Goal: Information Seeking & Learning: Learn about a topic

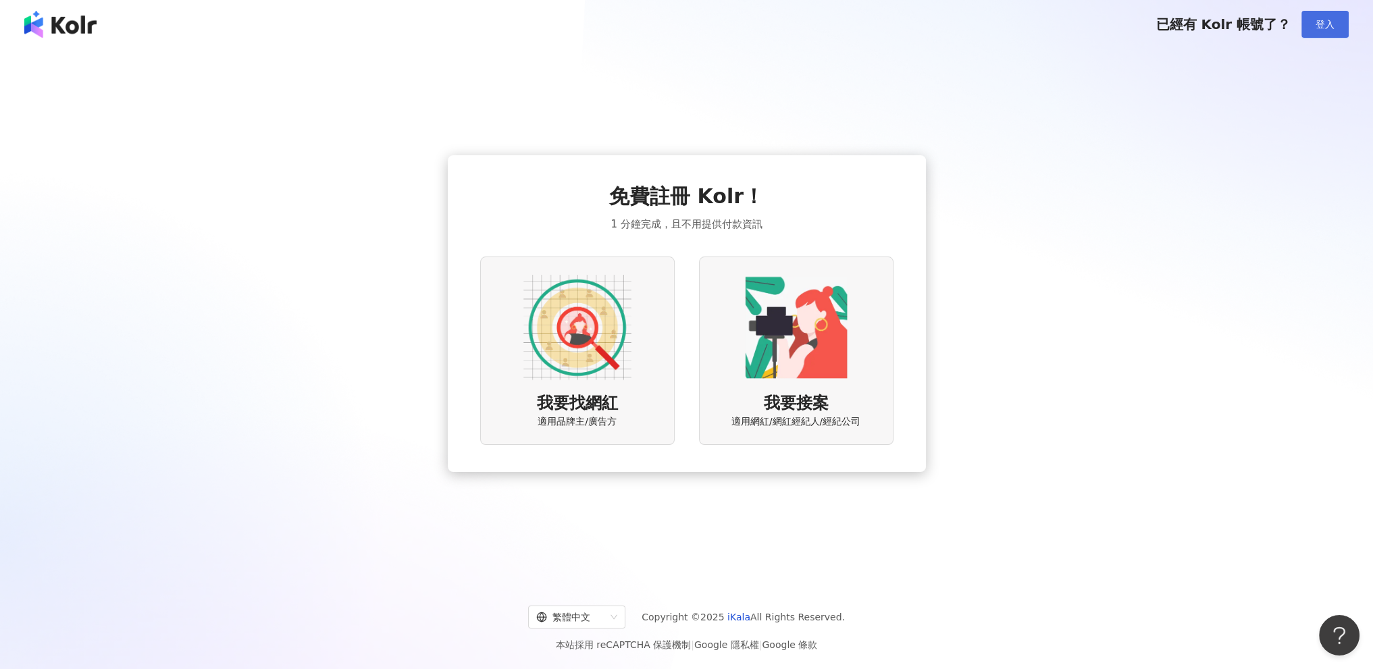
click at [1328, 20] on span "登入" at bounding box center [1325, 24] width 19 height 11
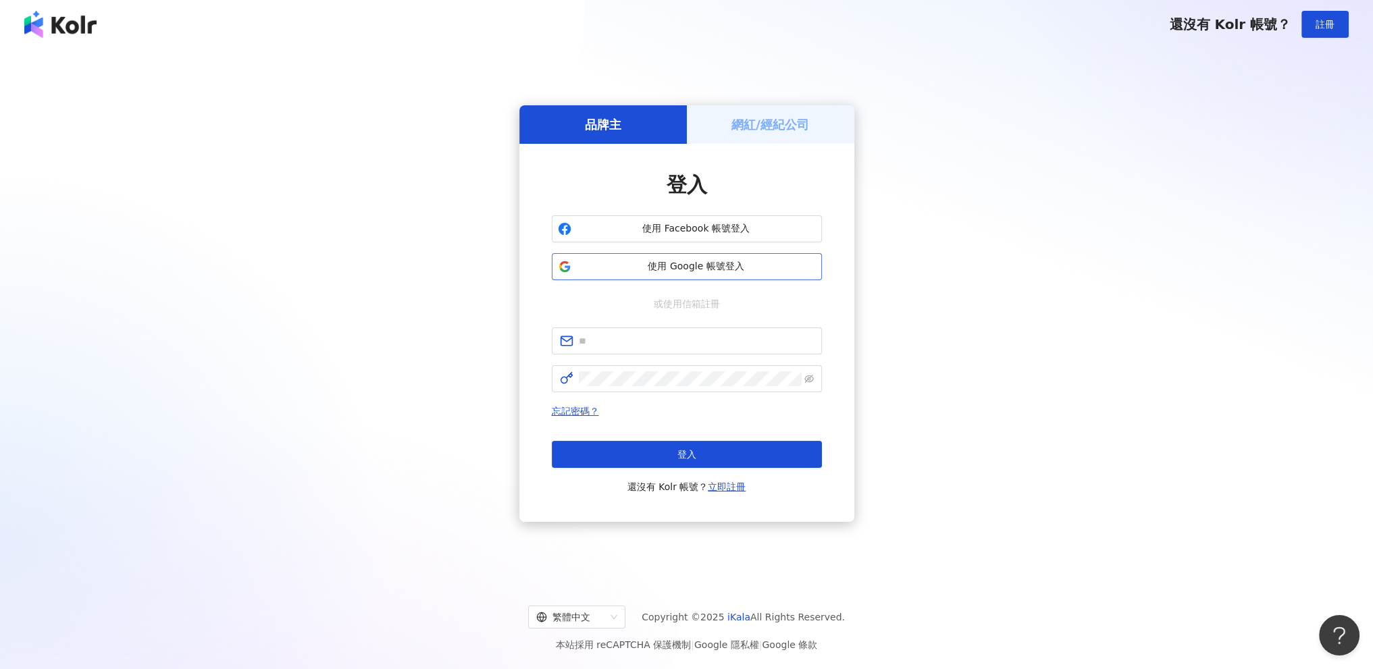
drag, startPoint x: 699, startPoint y: 226, endPoint x: 735, endPoint y: 256, distance: 47.0
click at [765, 168] on div "登入 使用 Facebook 帳號登入 使用 Google 帳號登入 或使用信箱註冊 忘記密碼？ 登入 還沒有 Kolr 帳號？ 立即註冊" at bounding box center [686, 333] width 335 height 378
click at [735, 256] on button "使用 Google 帳號登入" at bounding box center [687, 266] width 270 height 27
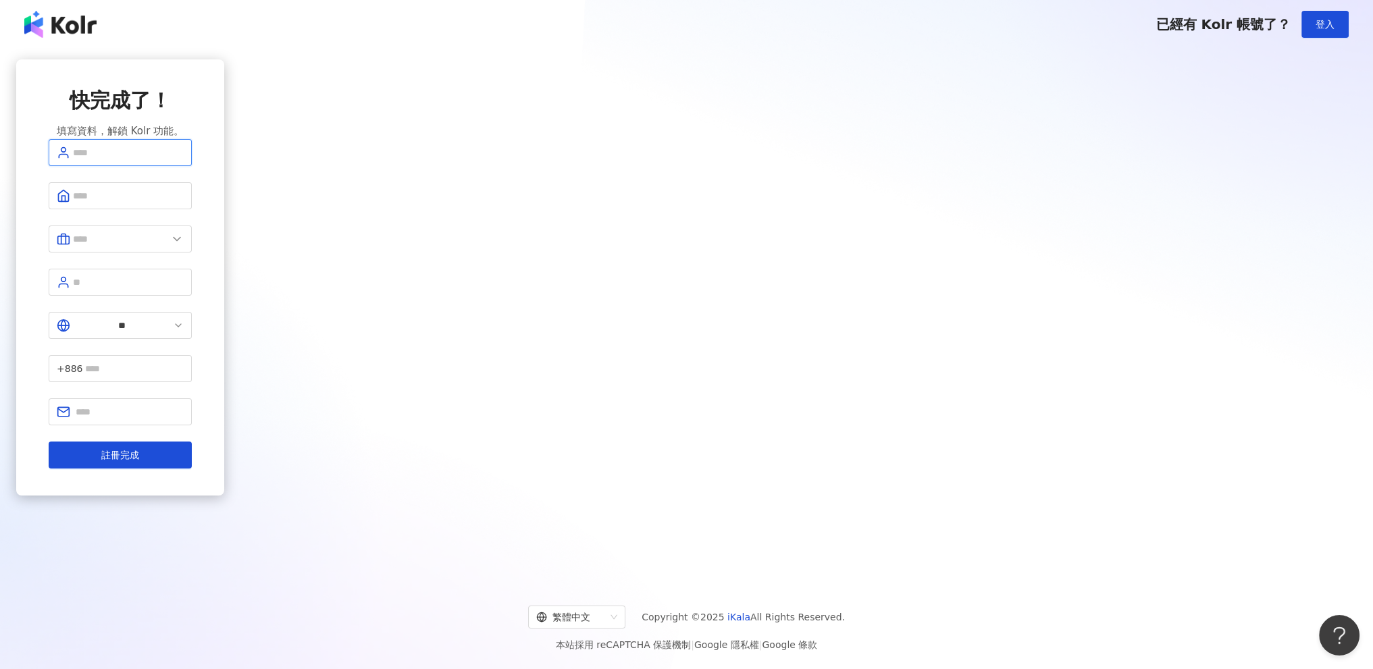
click at [184, 160] on input "text" at bounding box center [128, 152] width 111 height 15
drag, startPoint x: 648, startPoint y: 172, endPoint x: 464, endPoint y: 172, distance: 183.7
click at [224, 172] on div "**********" at bounding box center [120, 313] width 208 height 509
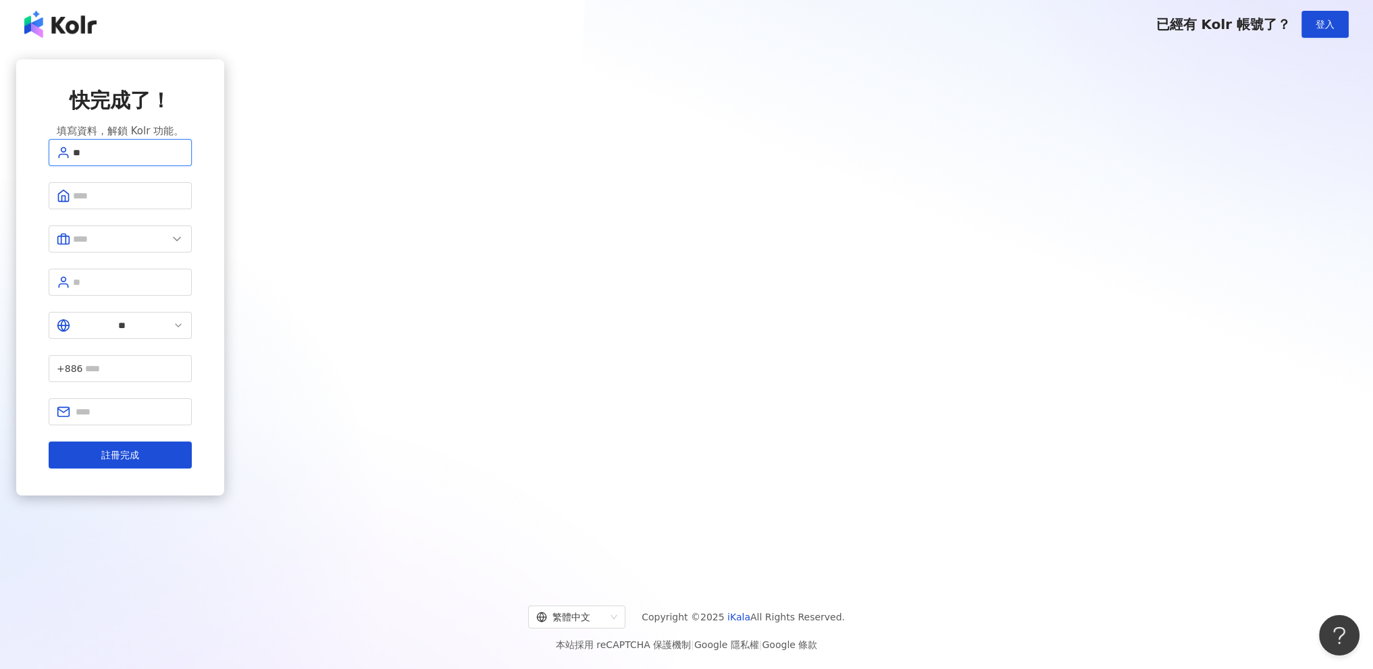
type input "*"
type input "**"
click at [168, 247] on input "text" at bounding box center [120, 239] width 95 height 15
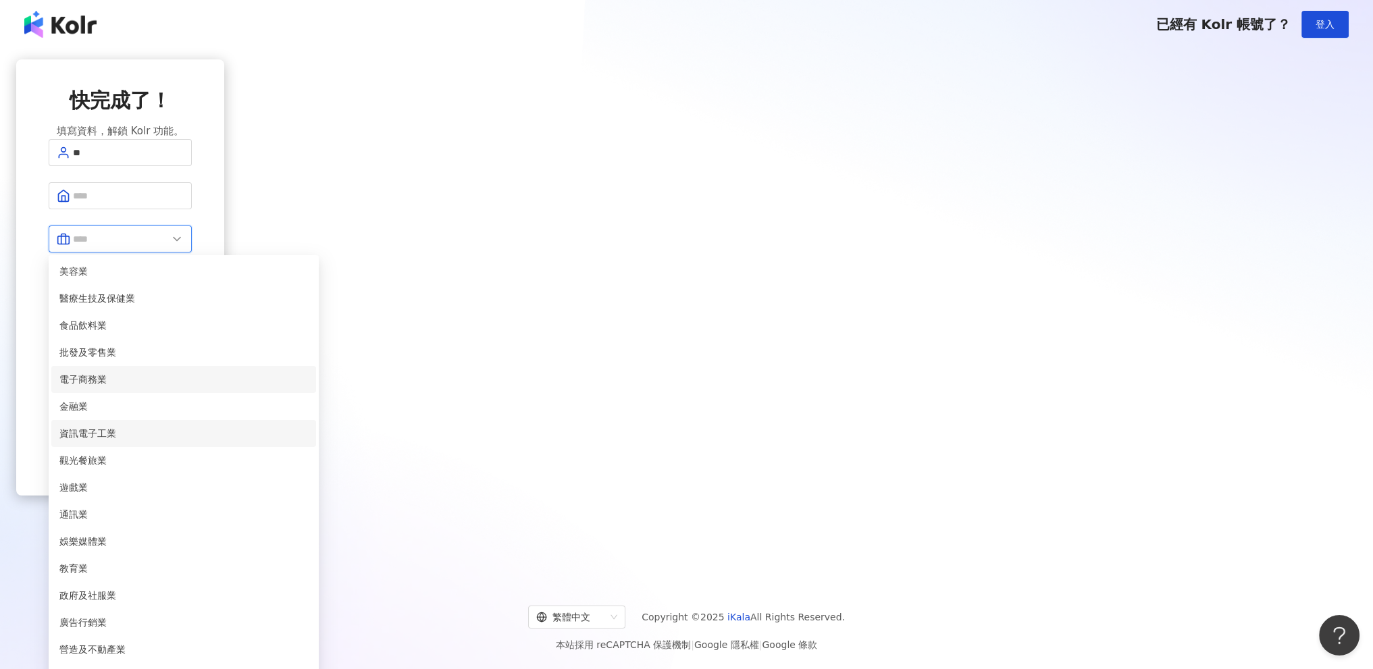
scroll to position [276, 0]
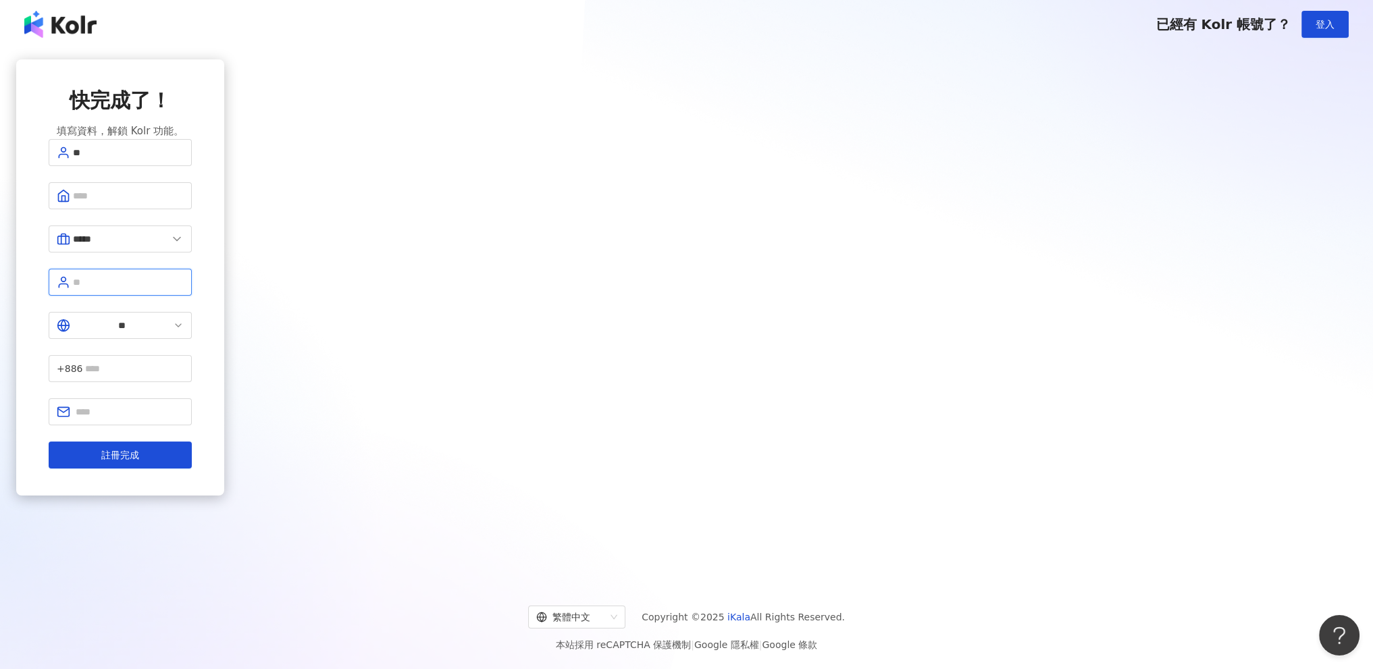
click at [184, 286] on input "text" at bounding box center [128, 282] width 111 height 15
click at [192, 442] on button "註冊完成" at bounding box center [120, 455] width 143 height 27
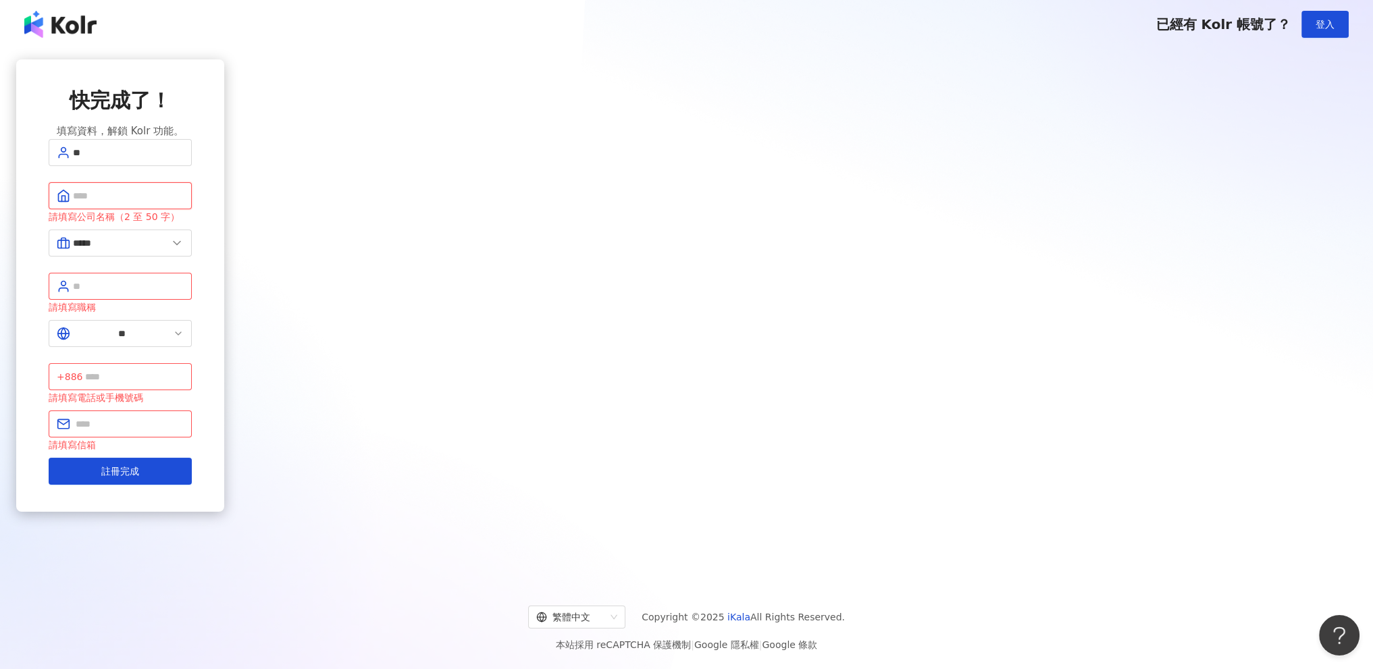
click at [184, 203] on input "text" at bounding box center [128, 195] width 111 height 15
click at [192, 245] on span "*****" at bounding box center [120, 243] width 143 height 27
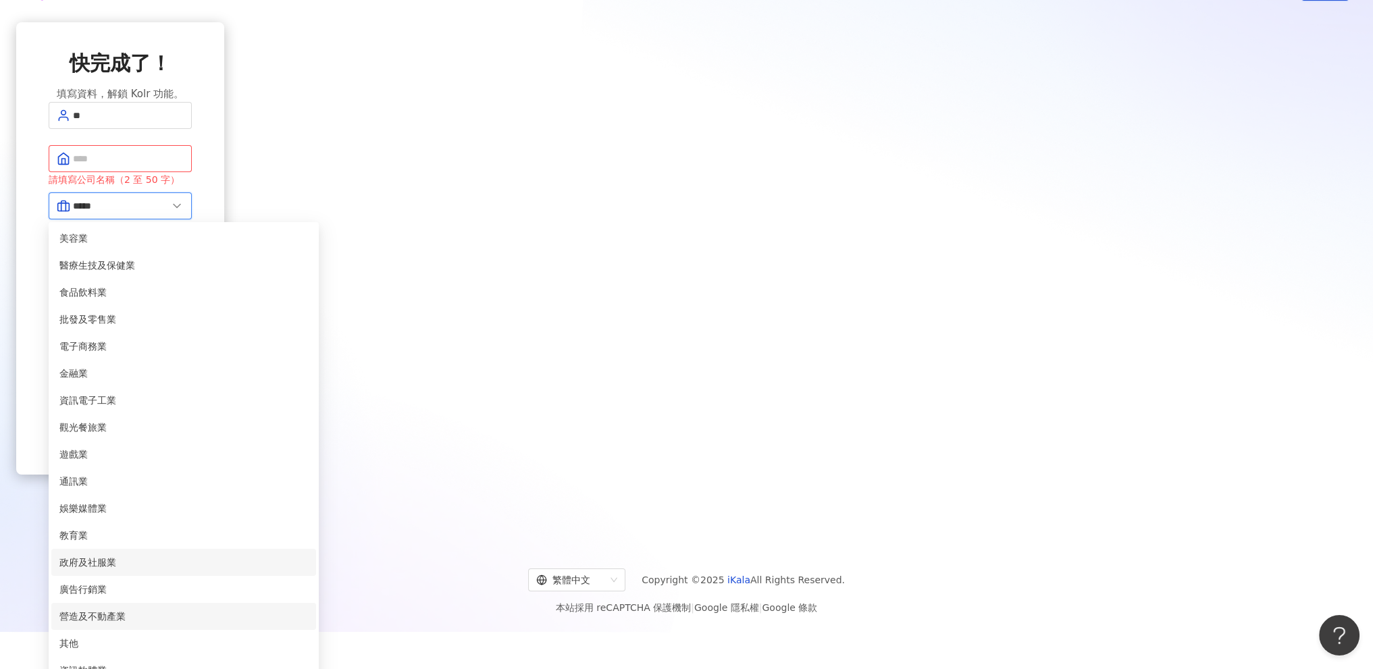
scroll to position [0, 0]
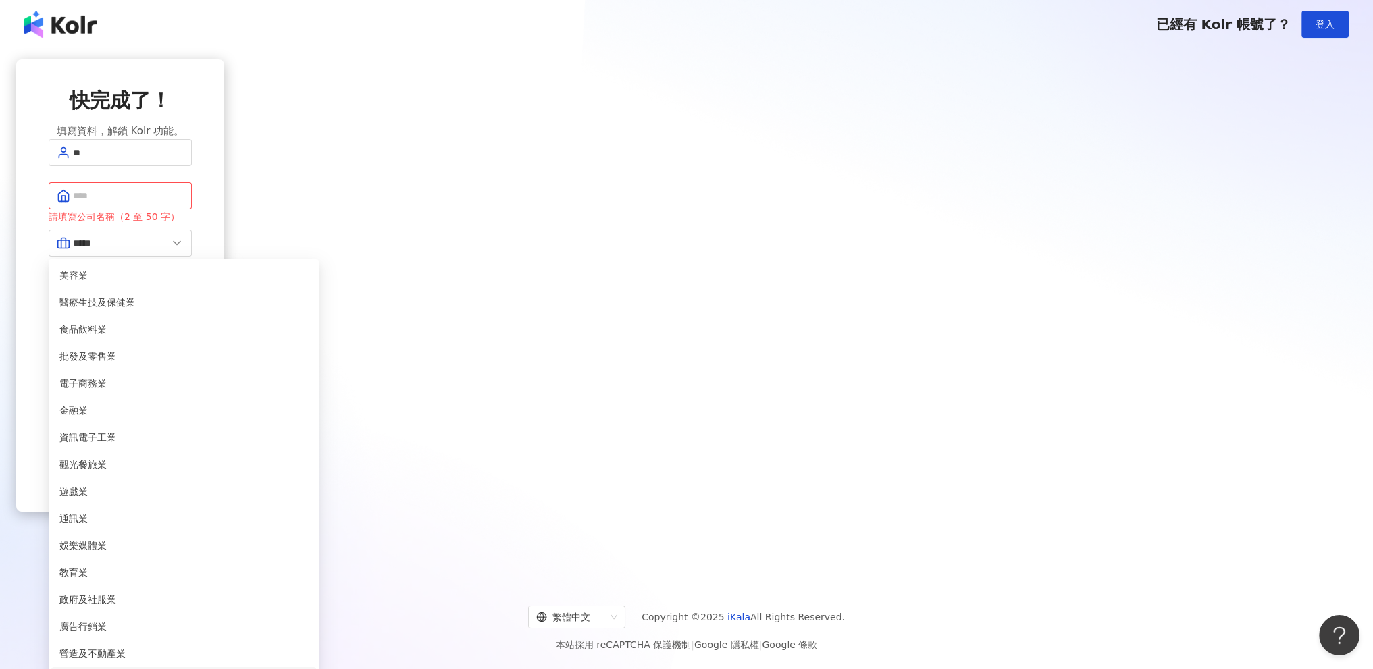
click at [308, 669] on span "其他" at bounding box center [183, 681] width 249 height 15
type input "**"
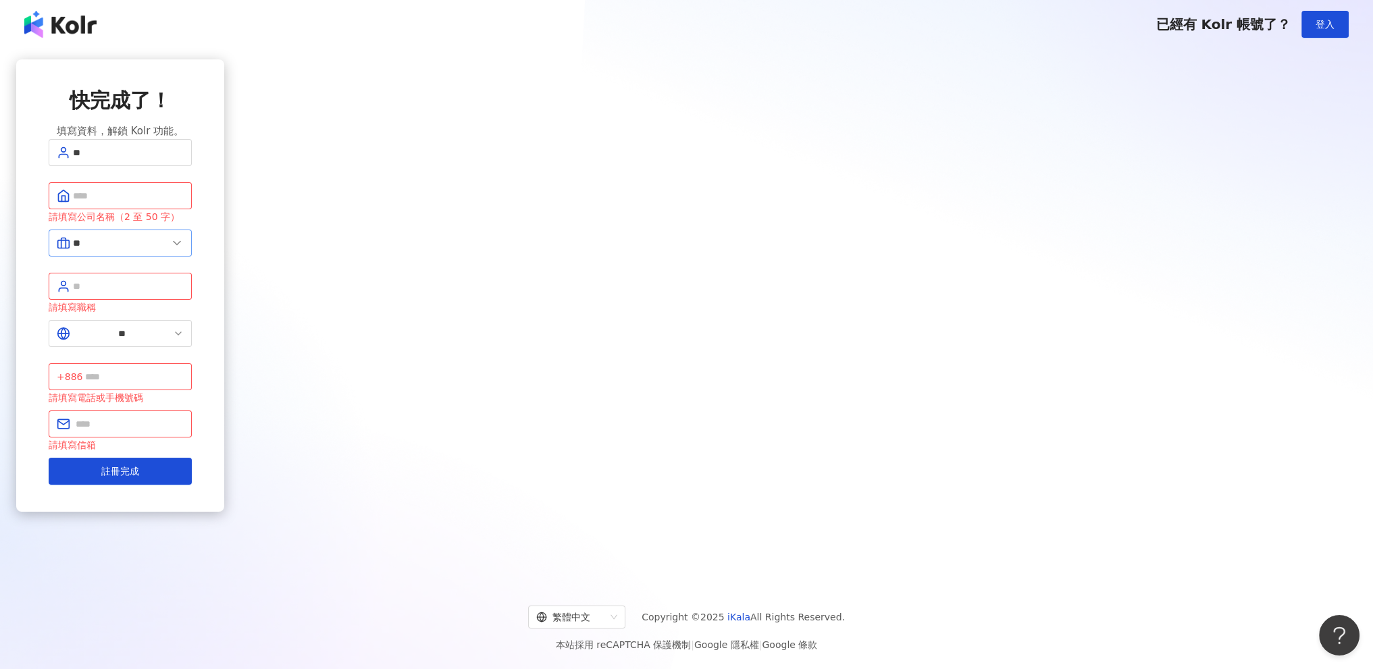
click at [192, 257] on span "**" at bounding box center [120, 243] width 143 height 27
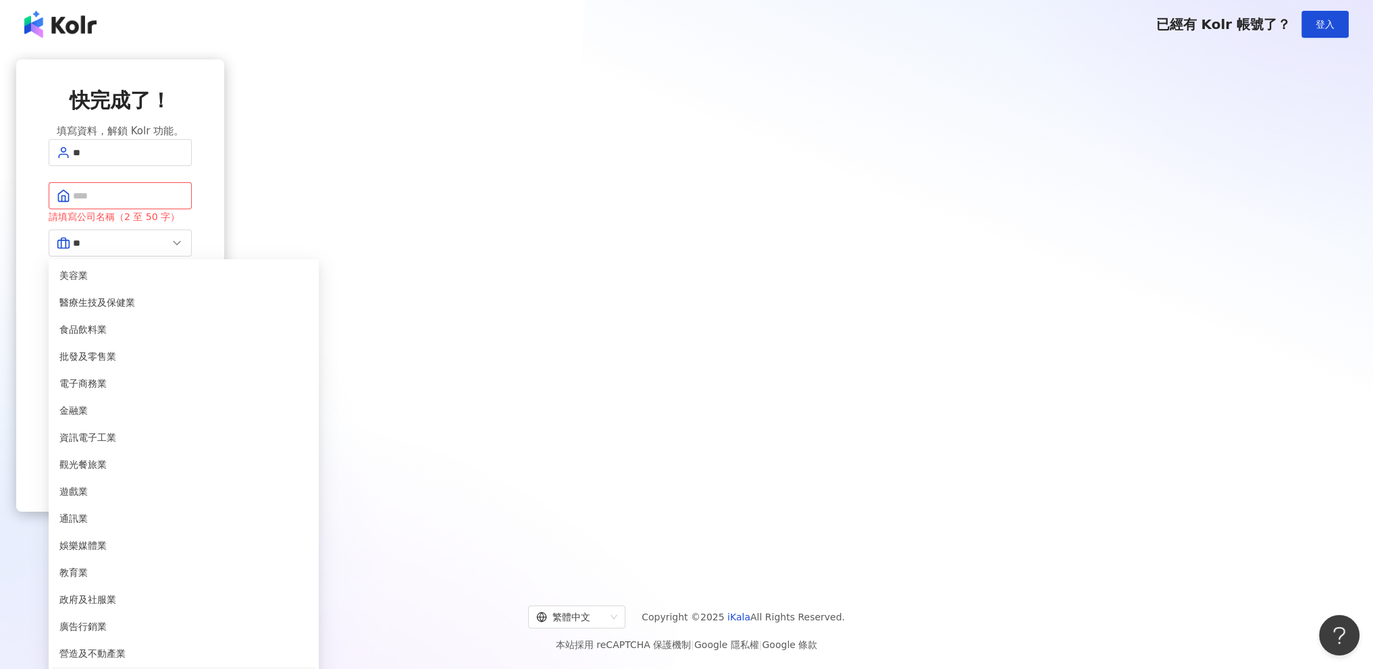
click at [224, 270] on div "快完成了！ 填寫資料，解鎖 Kolr 功能。 ** 請填寫公司名稱（2 至 50 字） ** 美容業 醫療生技及保健業 食品飲料業 批發及零售業 電子商務業 …" at bounding box center [120, 313] width 208 height 509
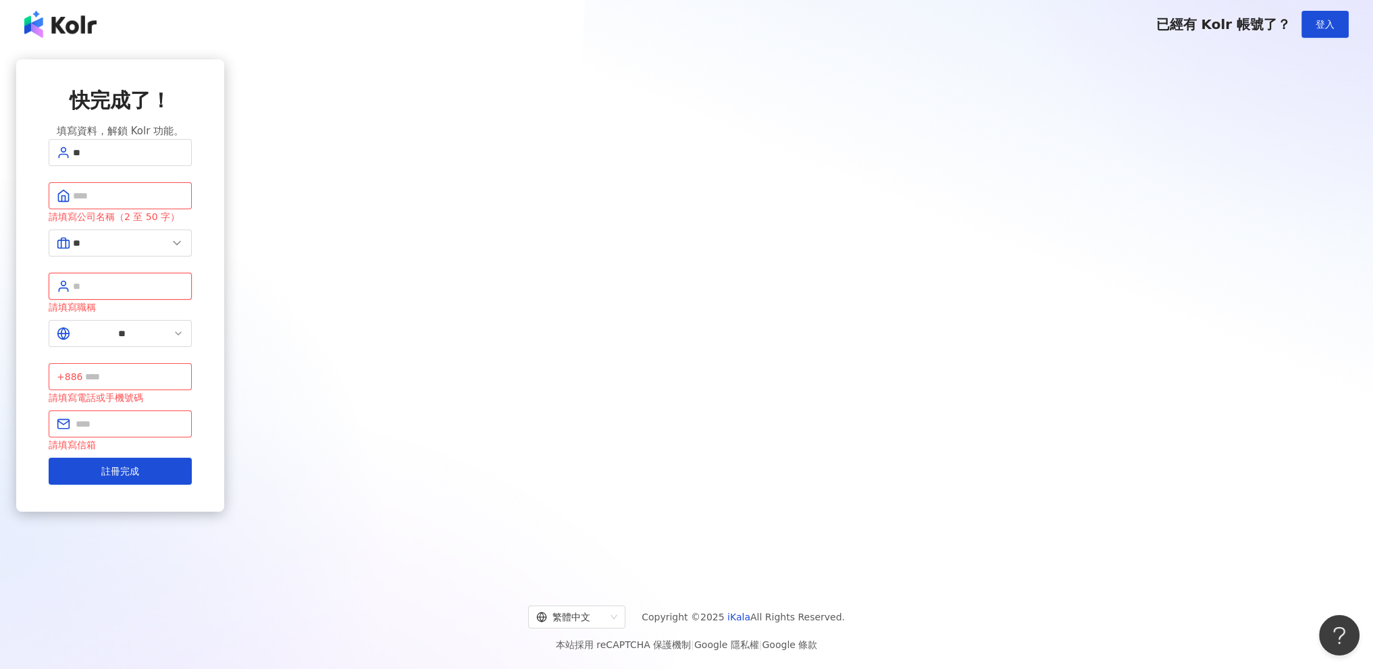
click at [184, 294] on input "text" at bounding box center [128, 286] width 111 height 15
type input "*"
drag, startPoint x: 584, startPoint y: 297, endPoint x: 573, endPoint y: 283, distance: 17.3
click at [192, 291] on span "*" at bounding box center [120, 286] width 143 height 27
type input "*"
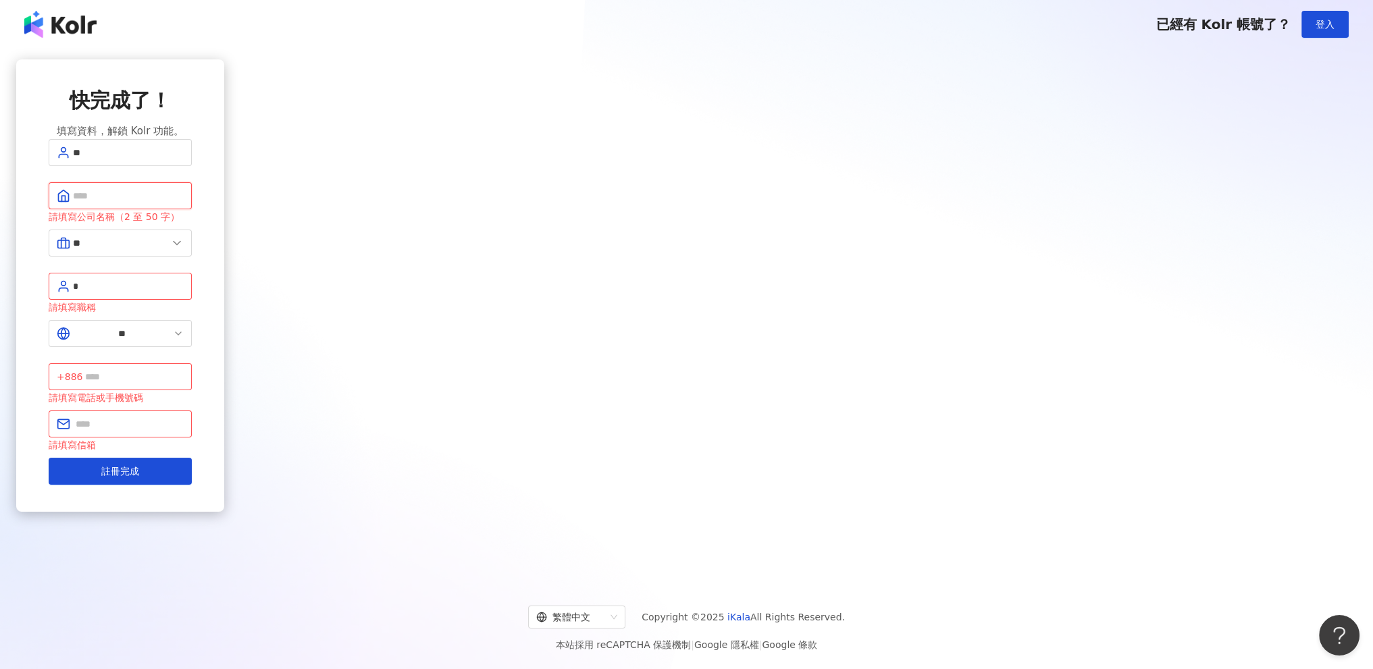
click at [184, 203] on input "text" at bounding box center [128, 195] width 111 height 15
paste input "*"
type input "*"
click at [184, 365] on input "text" at bounding box center [134, 372] width 99 height 15
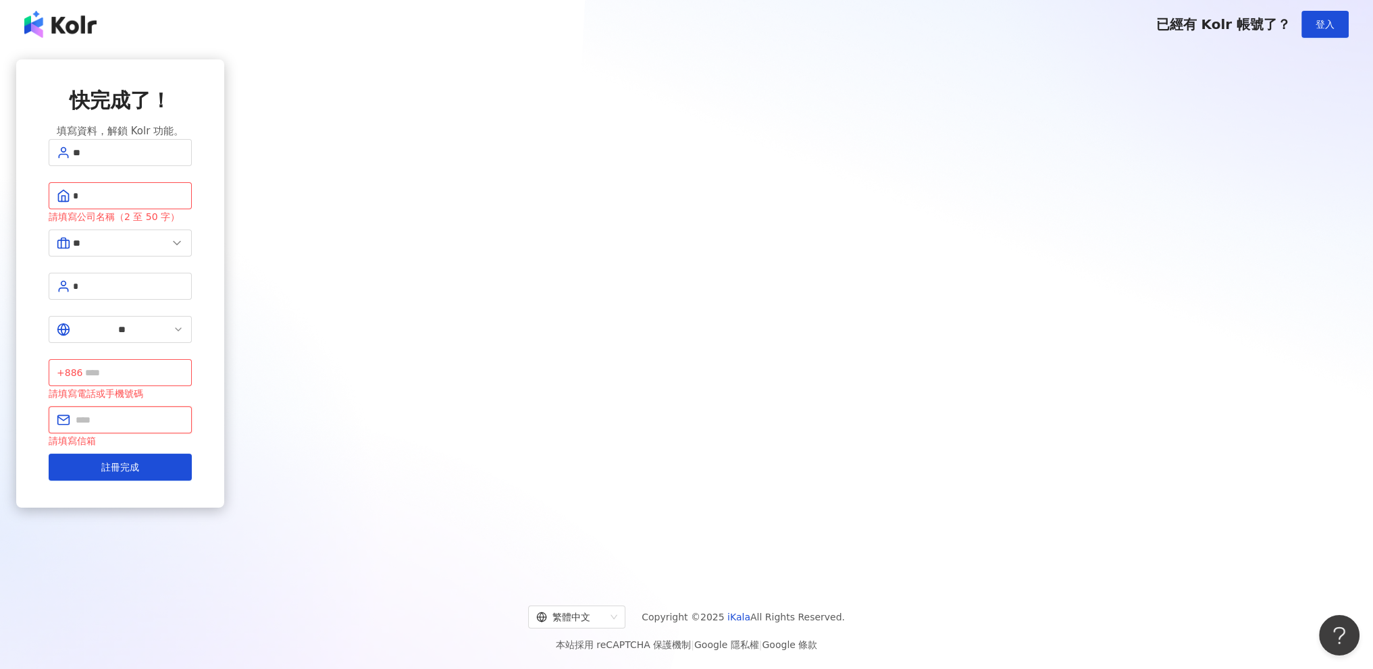
click at [184, 413] on input "text" at bounding box center [130, 420] width 108 height 15
drag, startPoint x: 616, startPoint y: 372, endPoint x: 656, endPoint y: 382, distance: 41.1
click at [184, 413] on input "**********" at bounding box center [130, 420] width 108 height 15
type input "**********"
click at [184, 365] on input "text" at bounding box center [134, 372] width 99 height 15
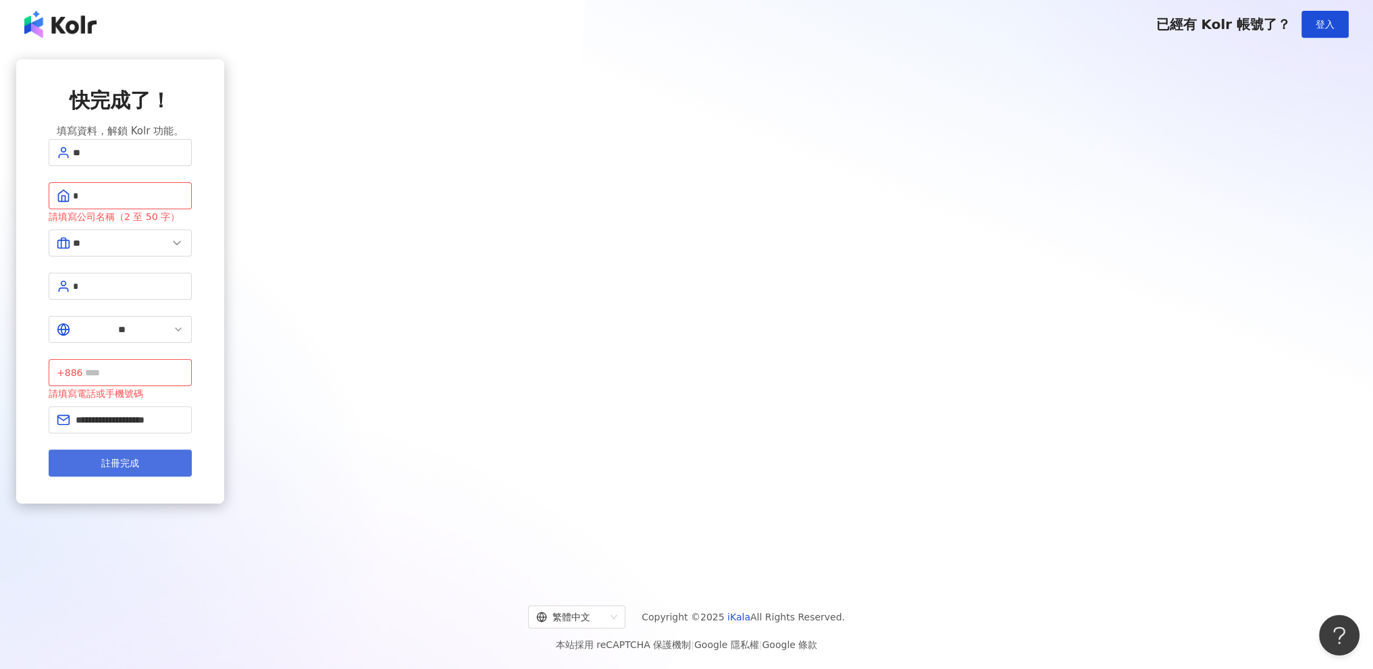
click at [192, 450] on button "註冊完成" at bounding box center [120, 463] width 143 height 27
click at [184, 365] on input "text" at bounding box center [134, 372] width 99 height 15
type input "**********"
click at [192, 450] on button "註冊完成" at bounding box center [120, 463] width 143 height 27
click at [184, 203] on input "*" at bounding box center [128, 195] width 111 height 15
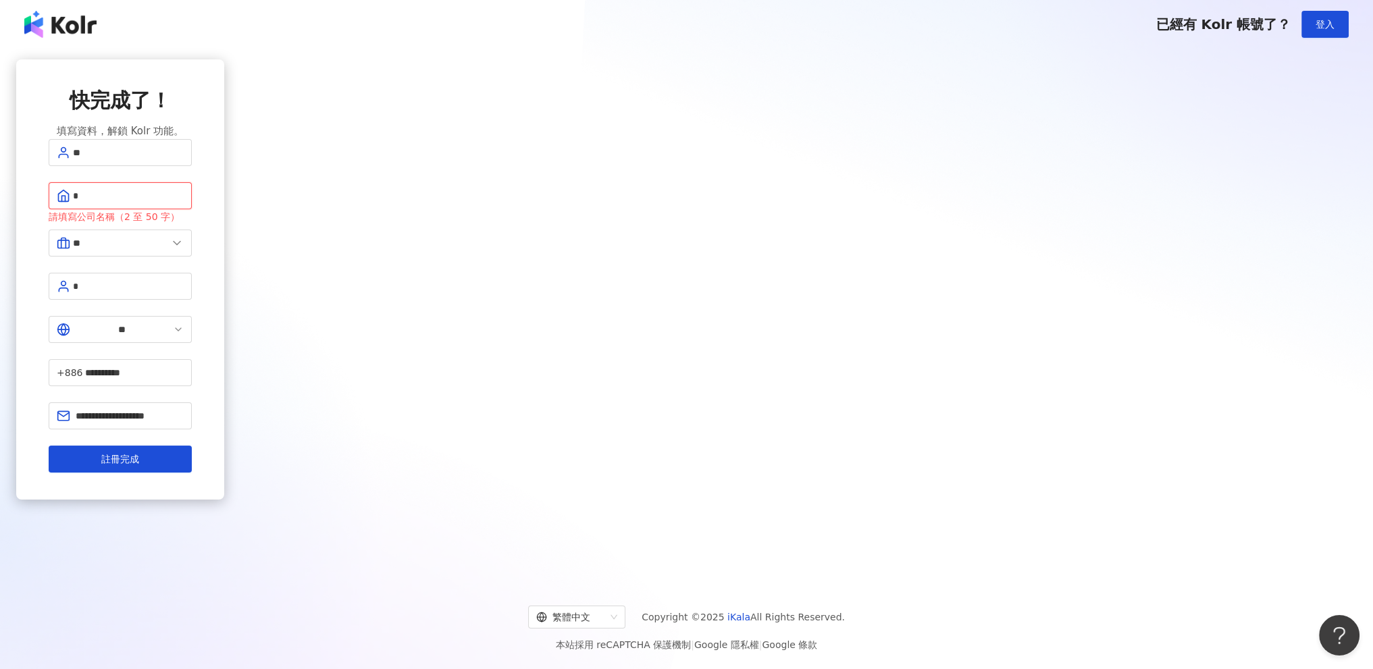
paste input "*"
type input "****"
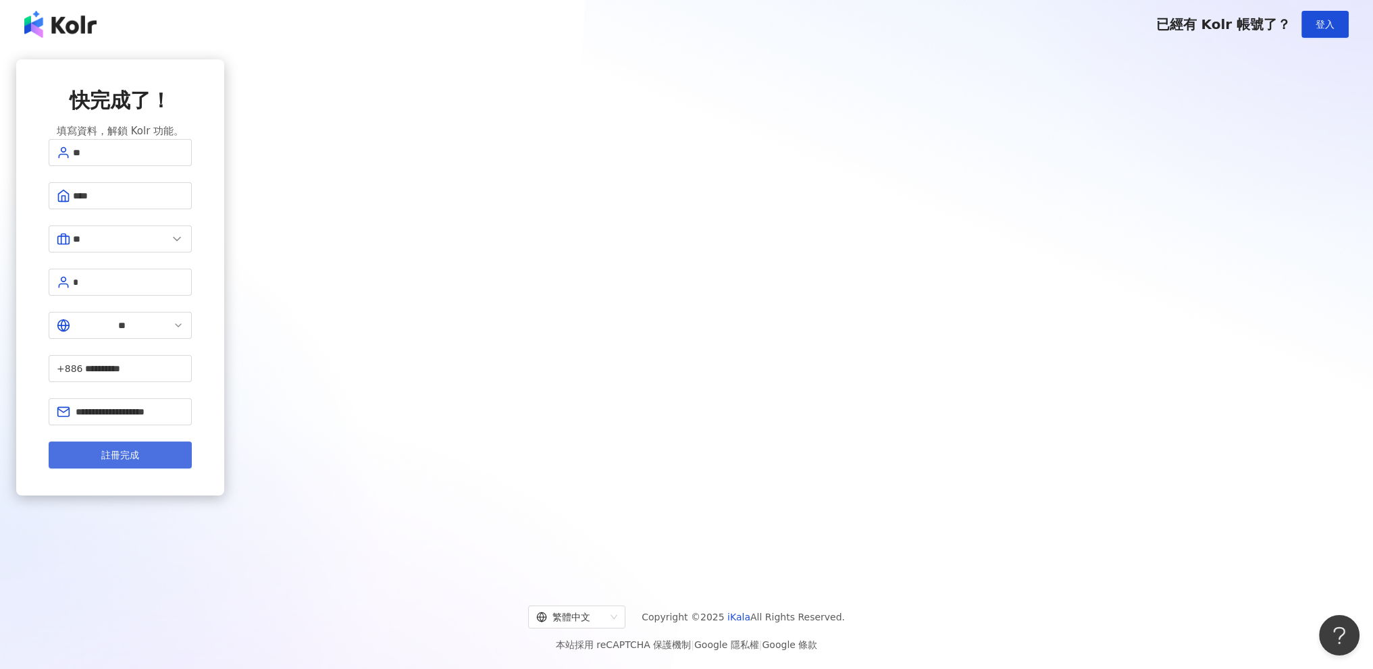
click at [139, 450] on span "註冊完成" at bounding box center [120, 455] width 38 height 11
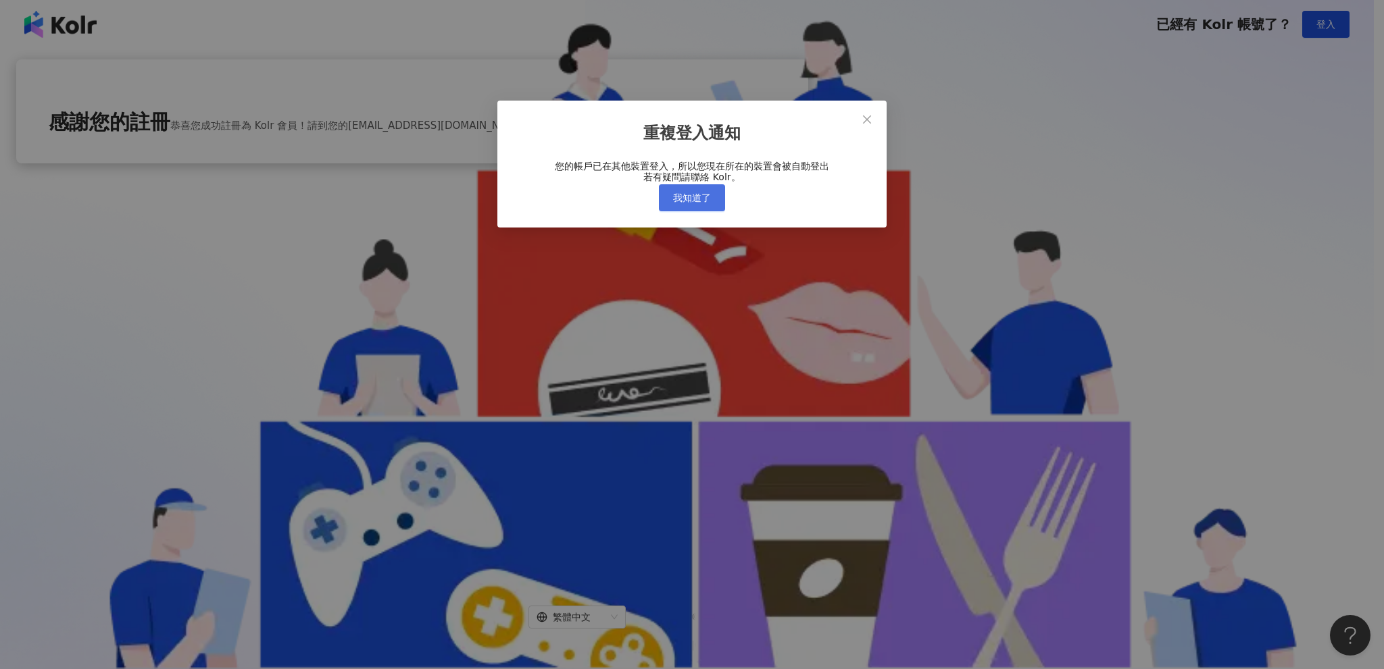
click at [676, 203] on span "我知道了" at bounding box center [692, 198] width 38 height 11
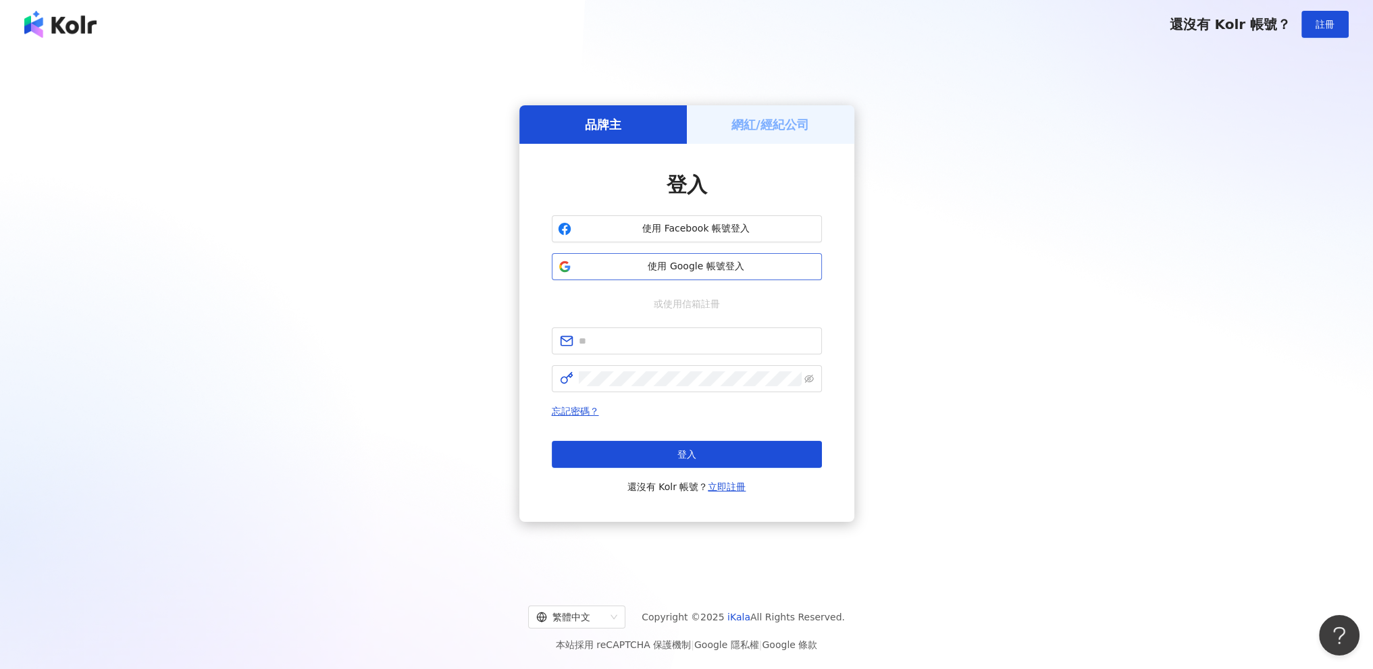
click at [703, 268] on span "使用 Google 帳號登入" at bounding box center [696, 267] width 239 height 14
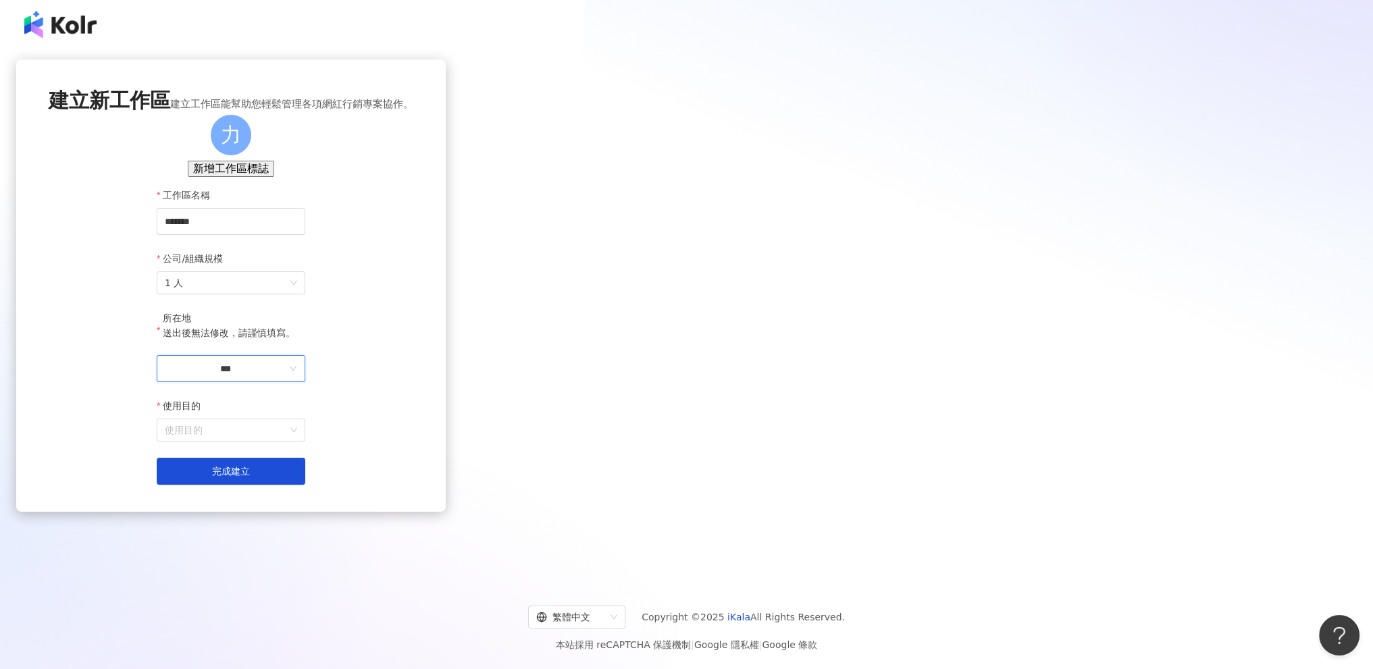
click at [286, 376] on input "***" at bounding box center [226, 368] width 122 height 15
click at [303, 440] on div "台灣" at bounding box center [293, 433] width 19 height 15
click at [297, 441] on input "使用目的" at bounding box center [231, 431] width 132 height 22
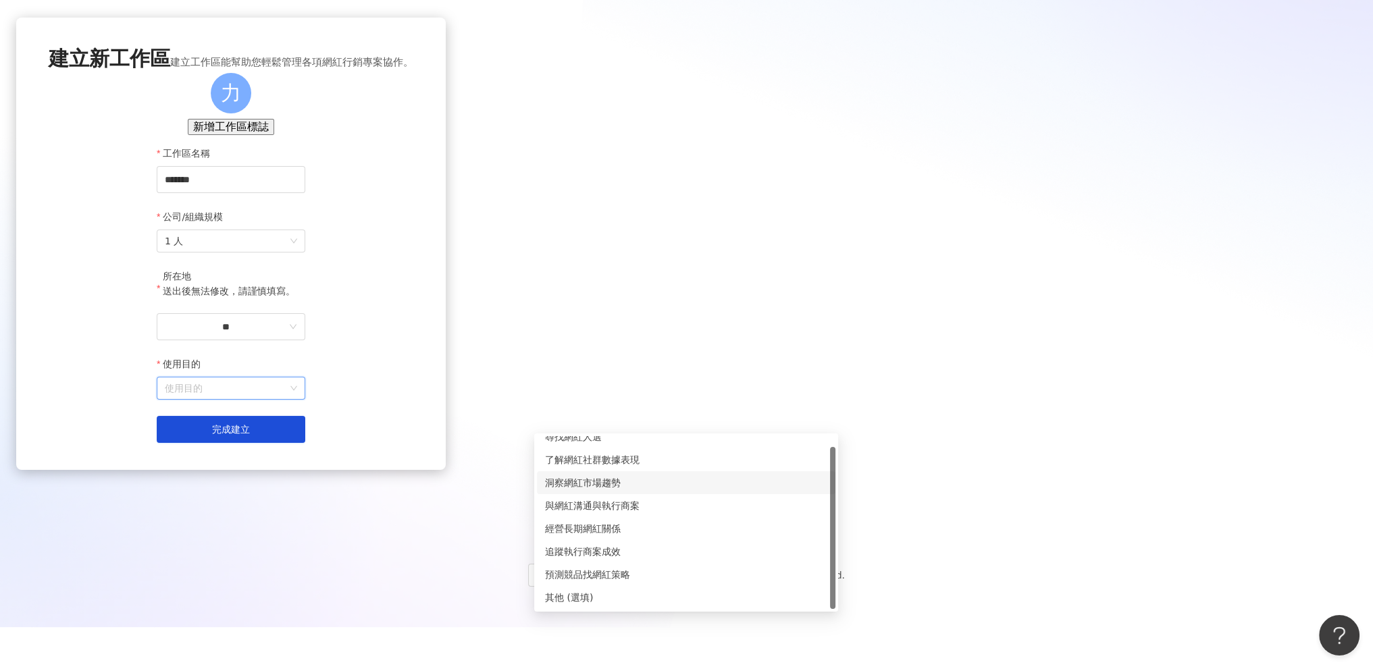
scroll to position [78, 0]
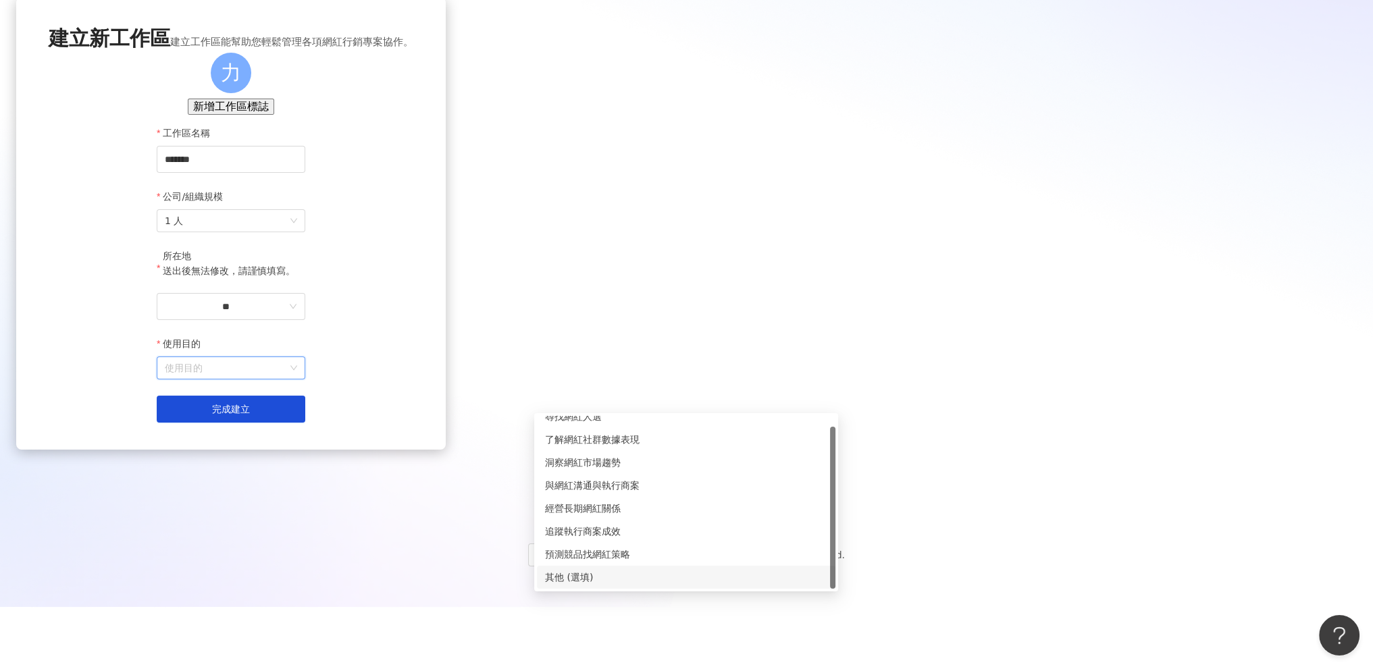
click at [716, 570] on div "其他 (選填)" at bounding box center [686, 577] width 282 height 15
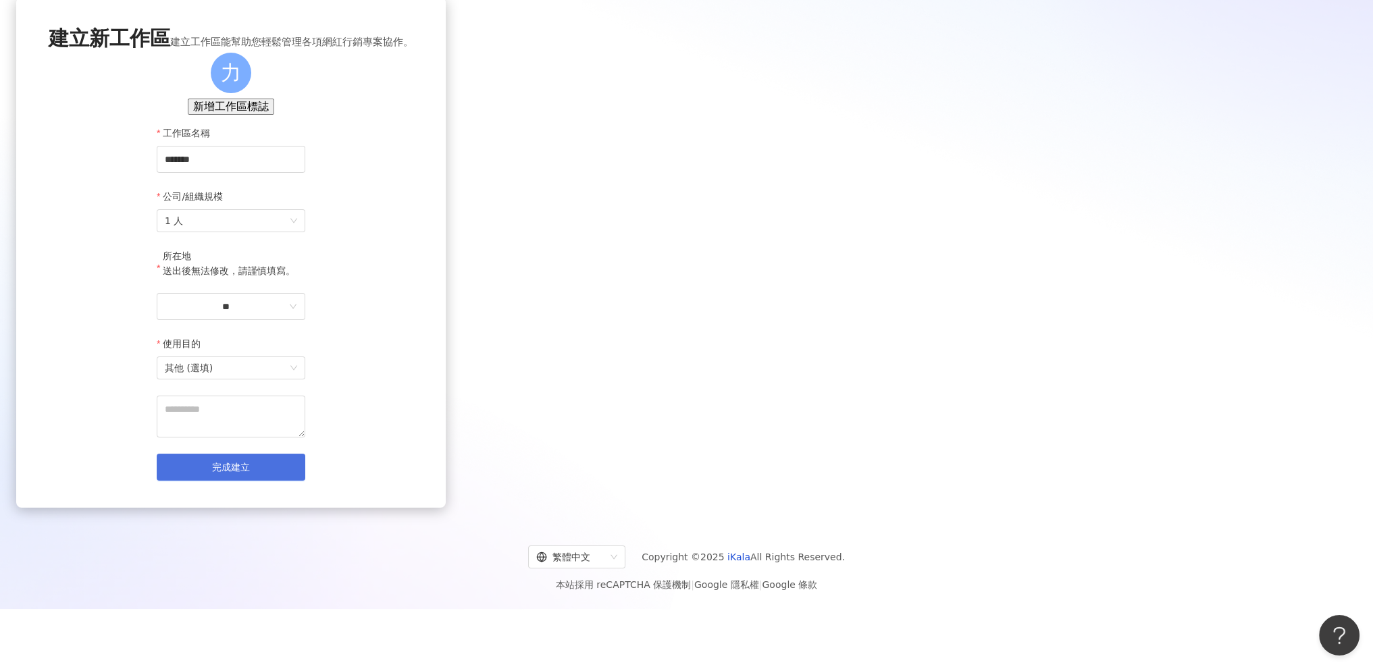
click at [250, 473] on span "完成建立" at bounding box center [231, 467] width 38 height 11
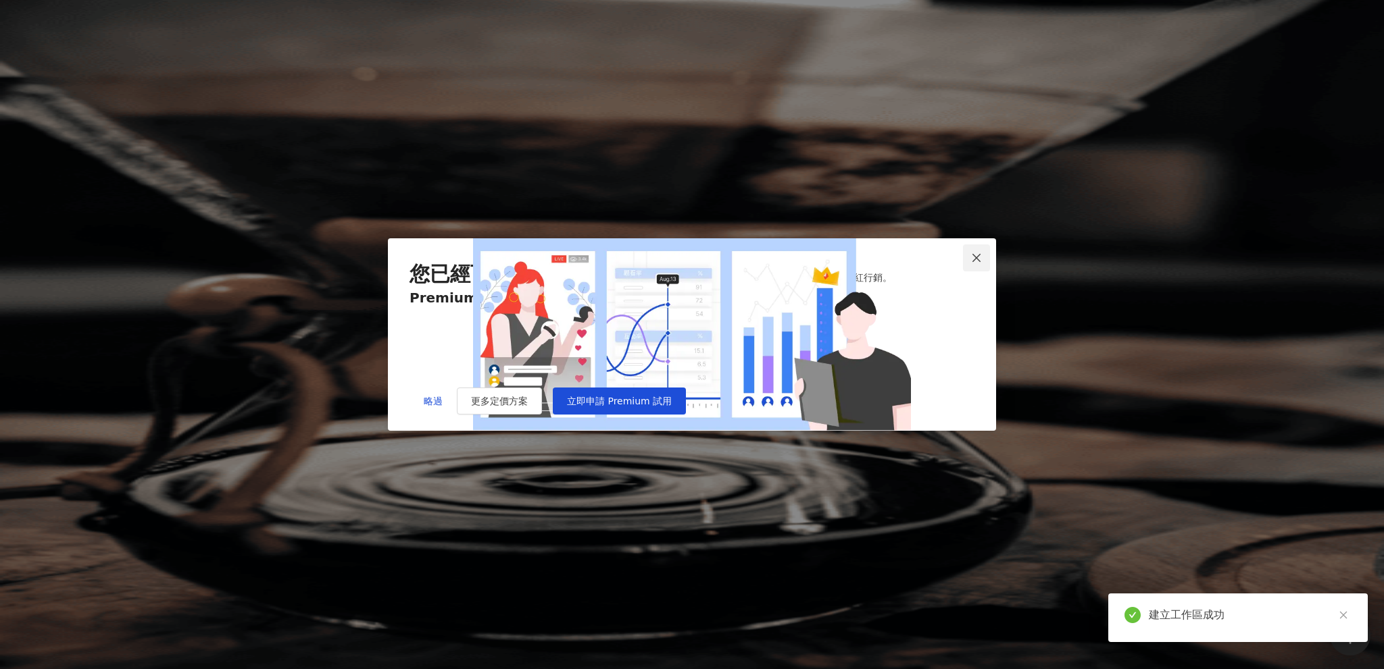
click at [981, 253] on icon "close" at bounding box center [976, 258] width 11 height 11
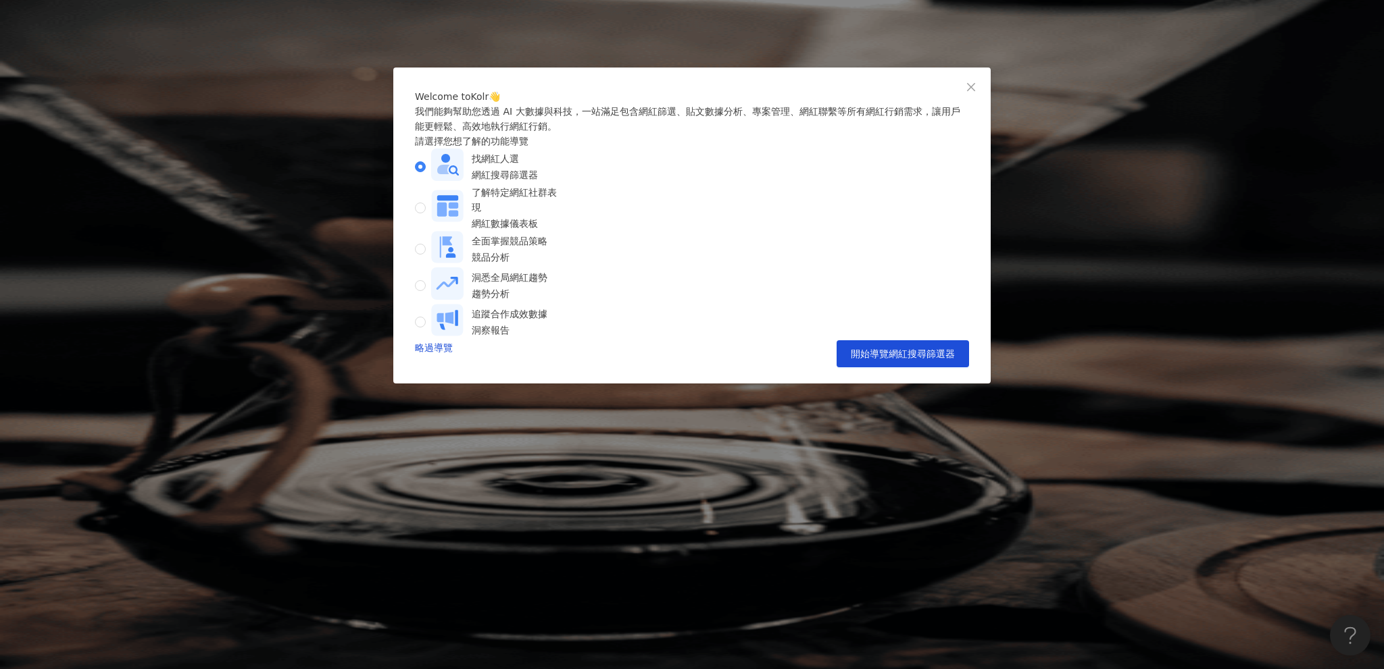
click at [969, 88] on icon "close" at bounding box center [970, 87] width 11 height 11
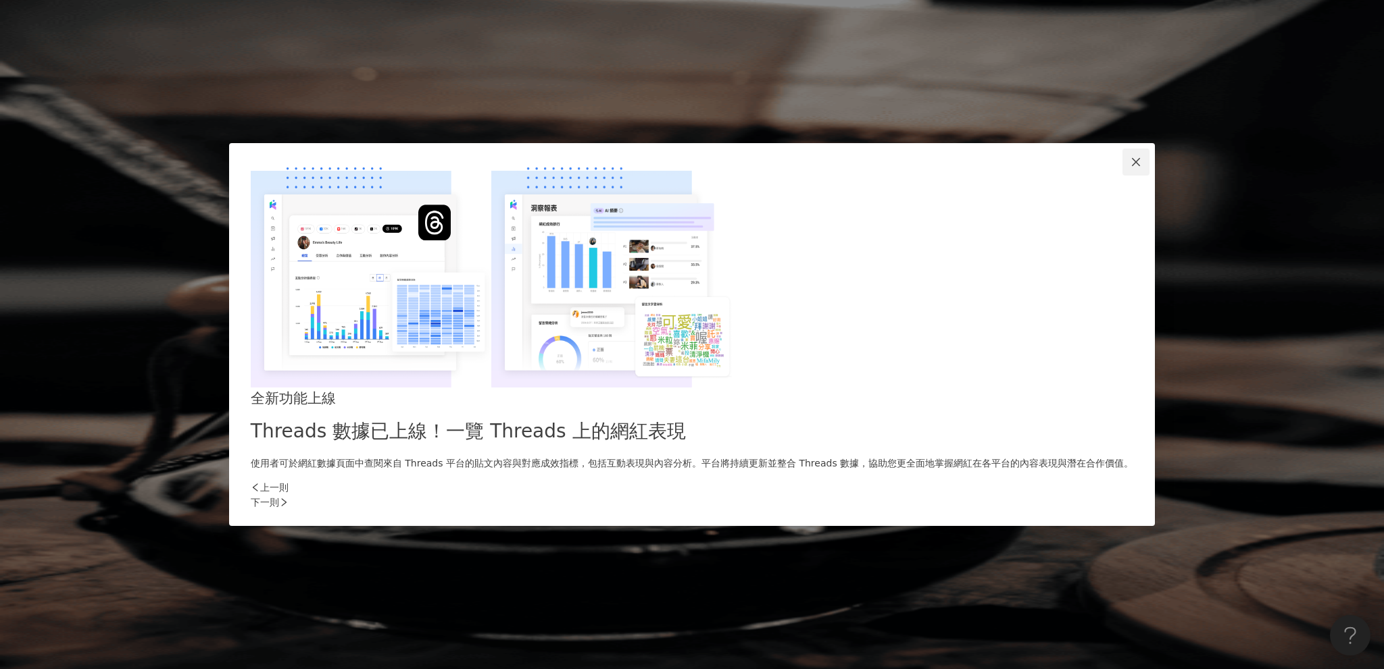
click at [1130, 168] on icon "close" at bounding box center [1135, 162] width 11 height 11
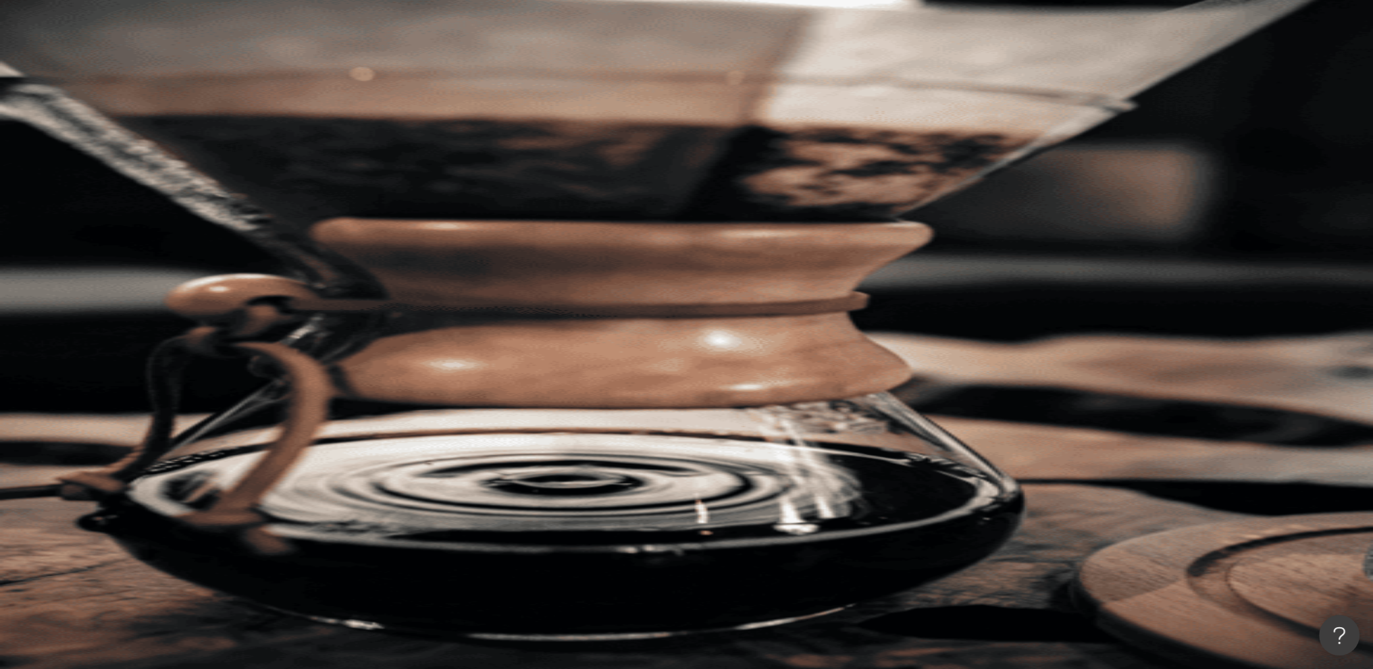
click at [557, 97] on div "不分平台 台灣 搜尋" at bounding box center [766, 91] width 1214 height 74
click at [356, 80] on input "search" at bounding box center [301, 67] width 109 height 26
paste input "*"
type input "*"
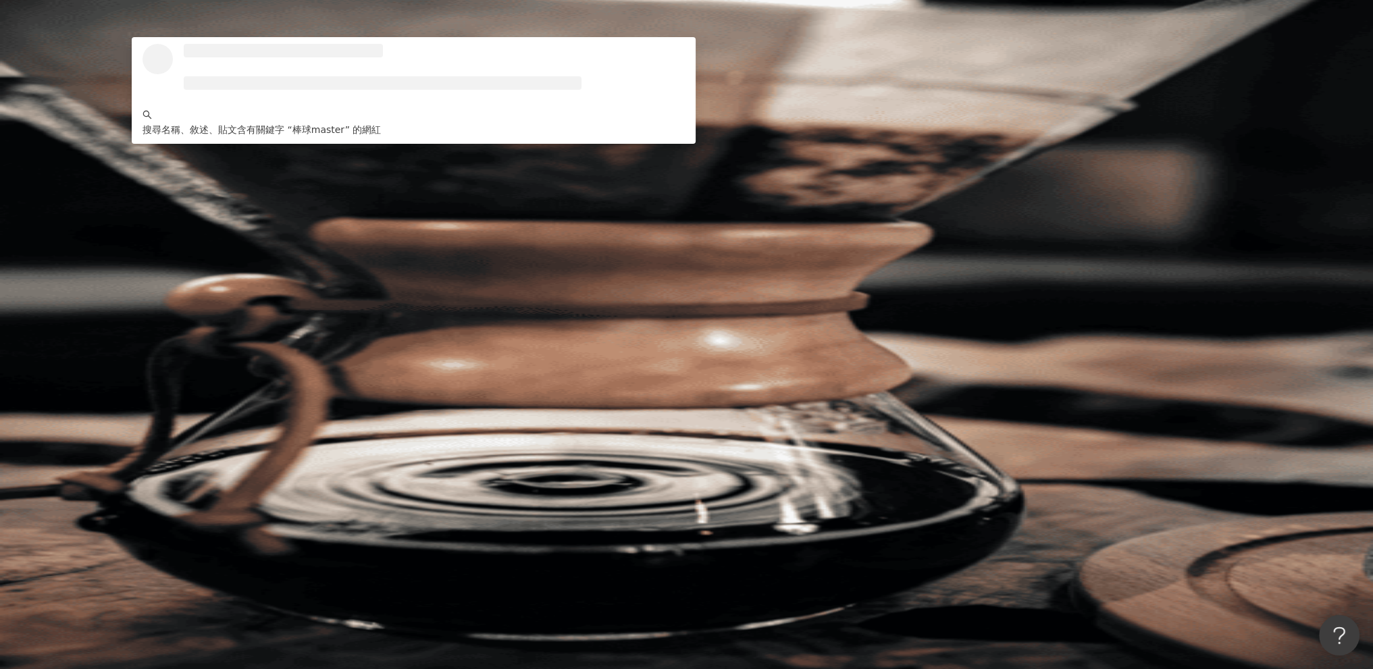
type input "********"
click at [222, 101] on button "搜尋" at bounding box center [190, 114] width 62 height 27
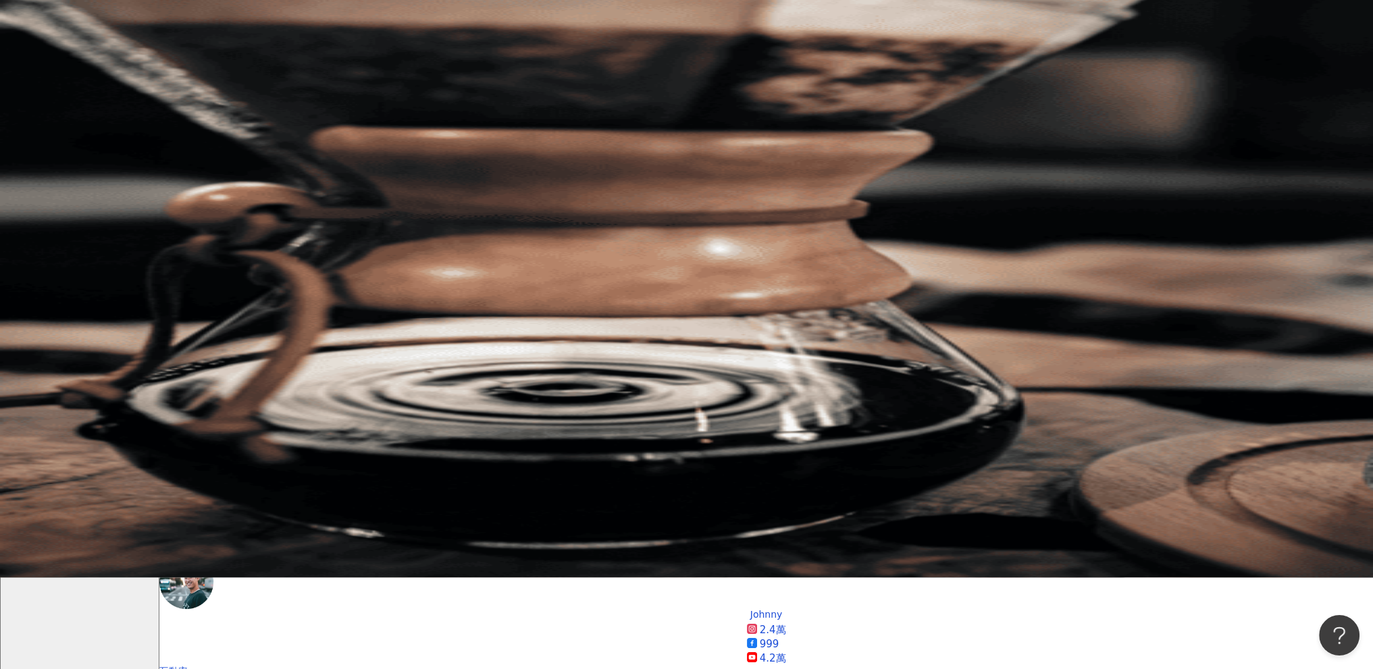
scroll to position [270, 0]
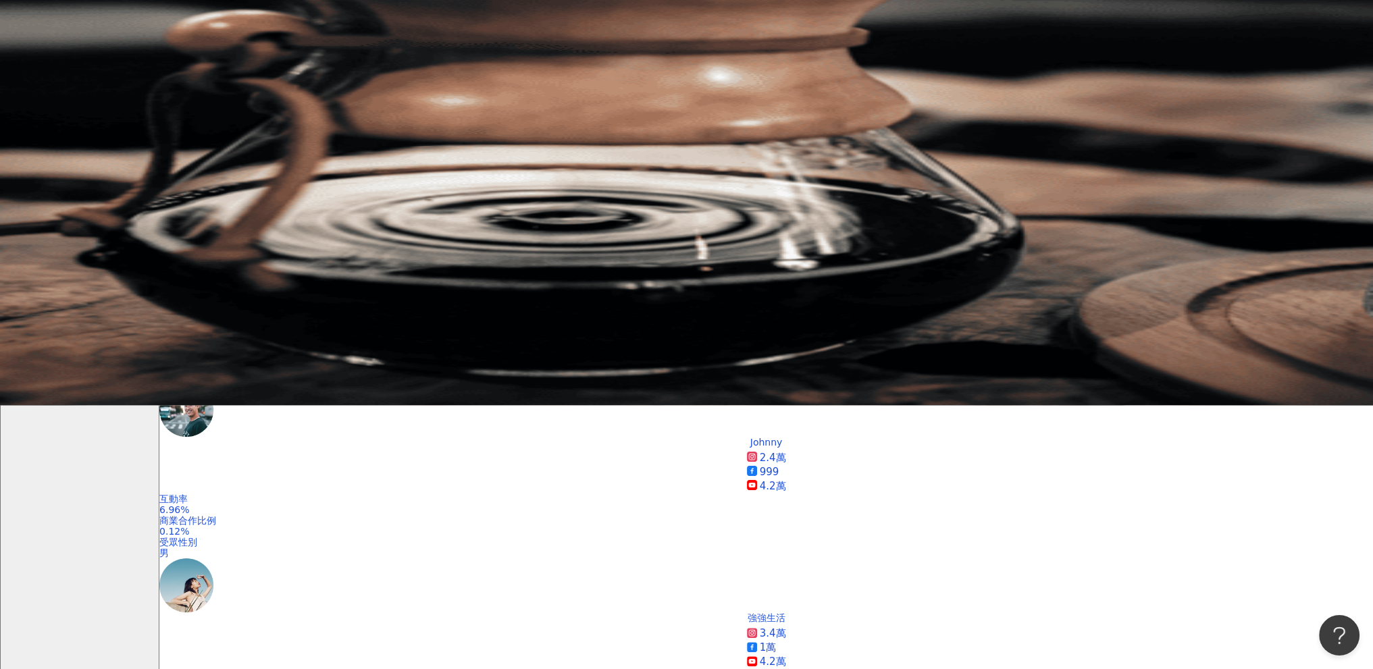
scroll to position [0, 0]
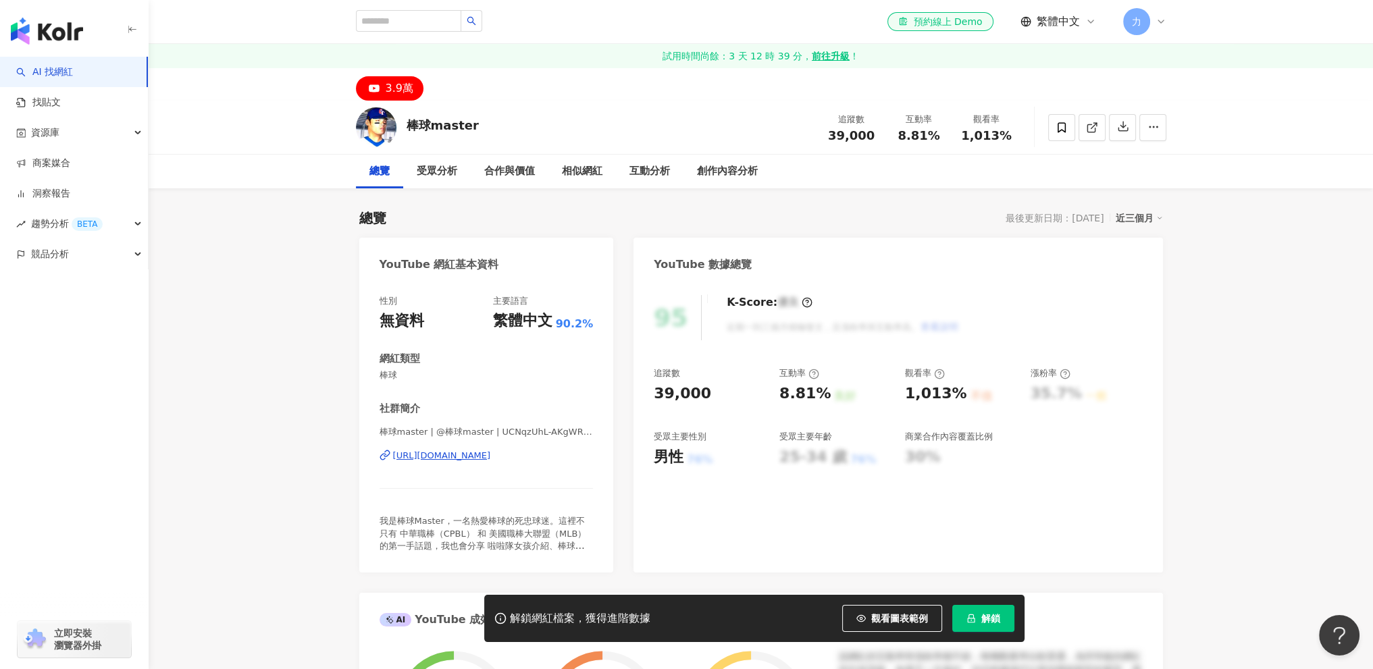
click at [869, 134] on span "39,000" at bounding box center [851, 135] width 47 height 14
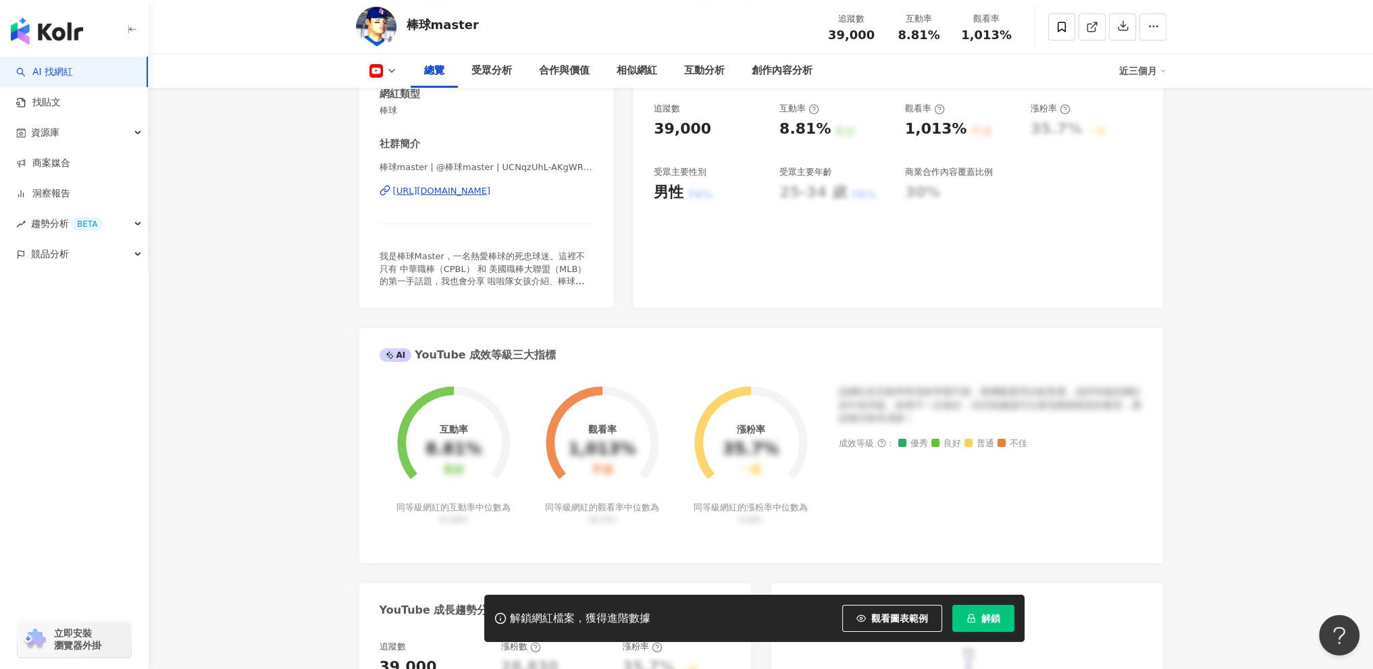
scroll to position [338, 0]
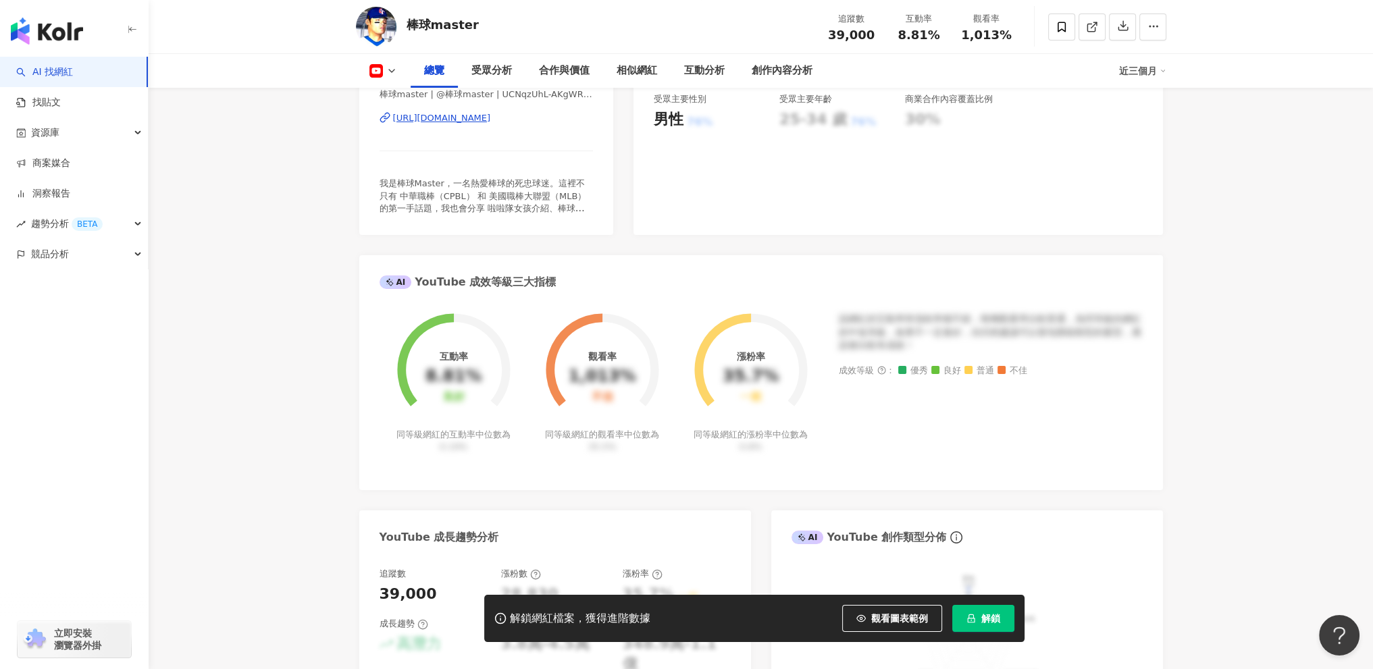
click at [980, 621] on button "解鎖" at bounding box center [984, 618] width 62 height 27
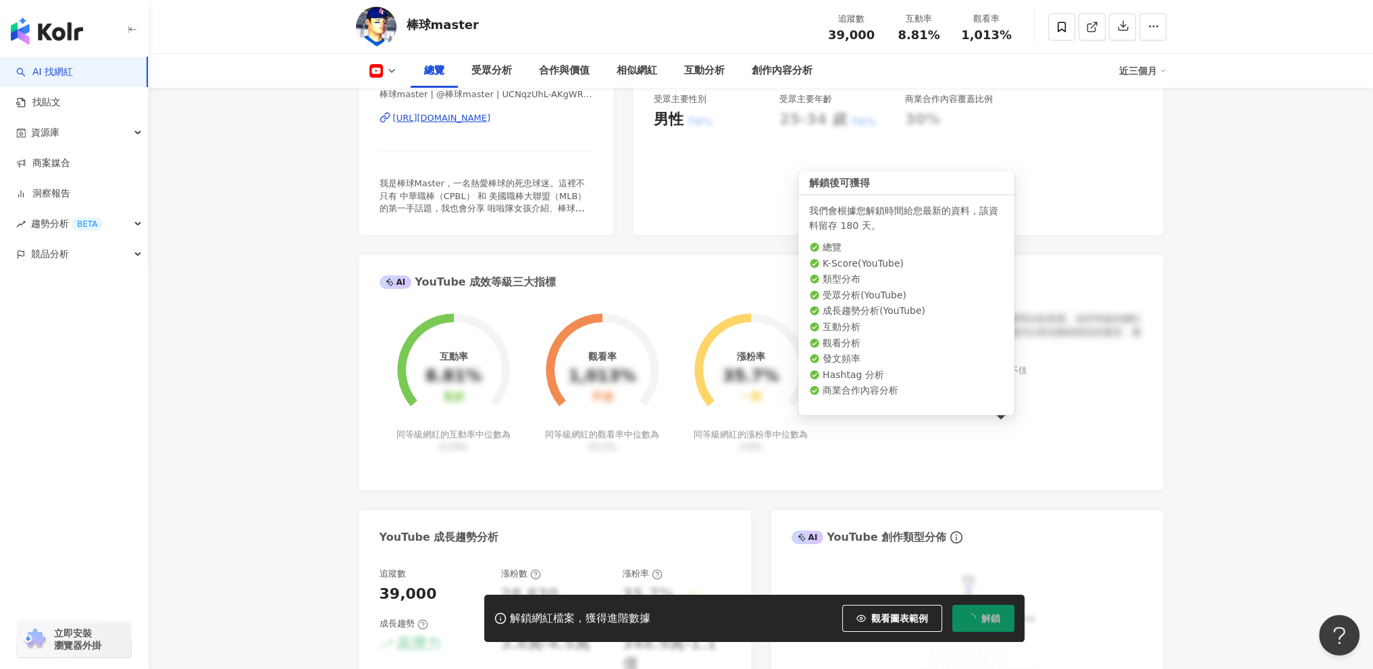
scroll to position [0, 0]
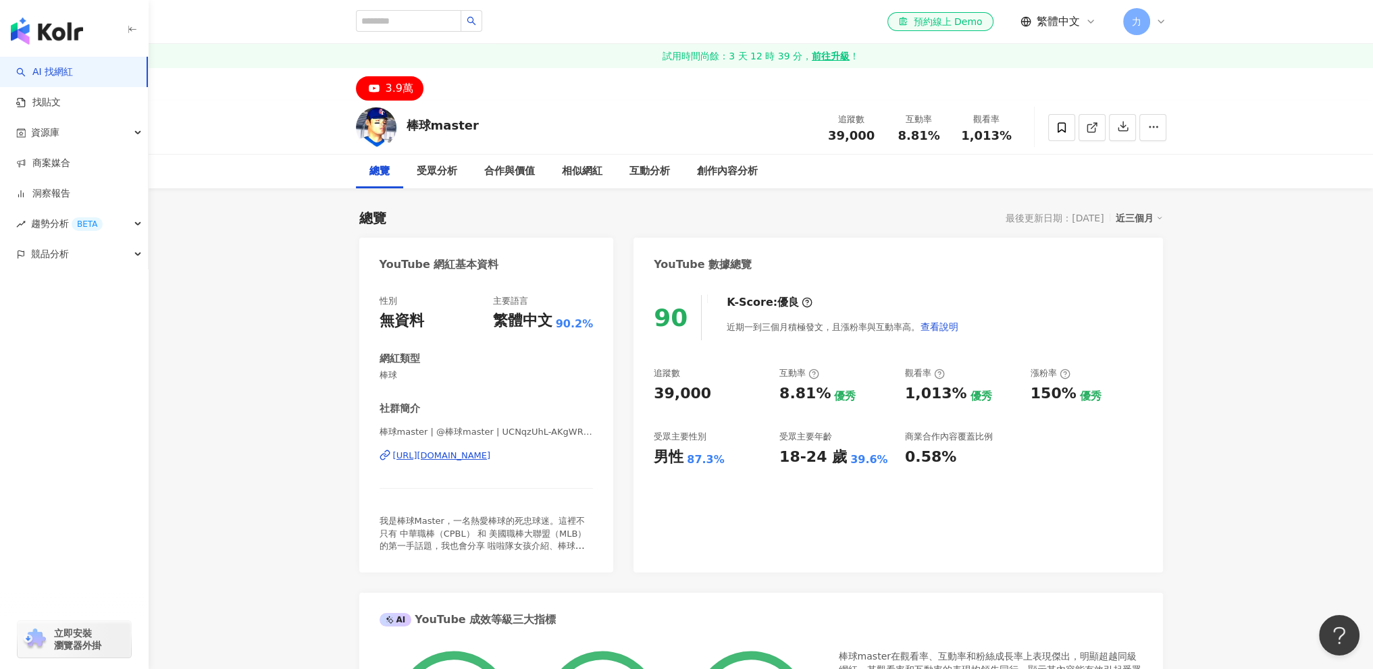
click at [842, 132] on span "39,000" at bounding box center [851, 135] width 47 height 14
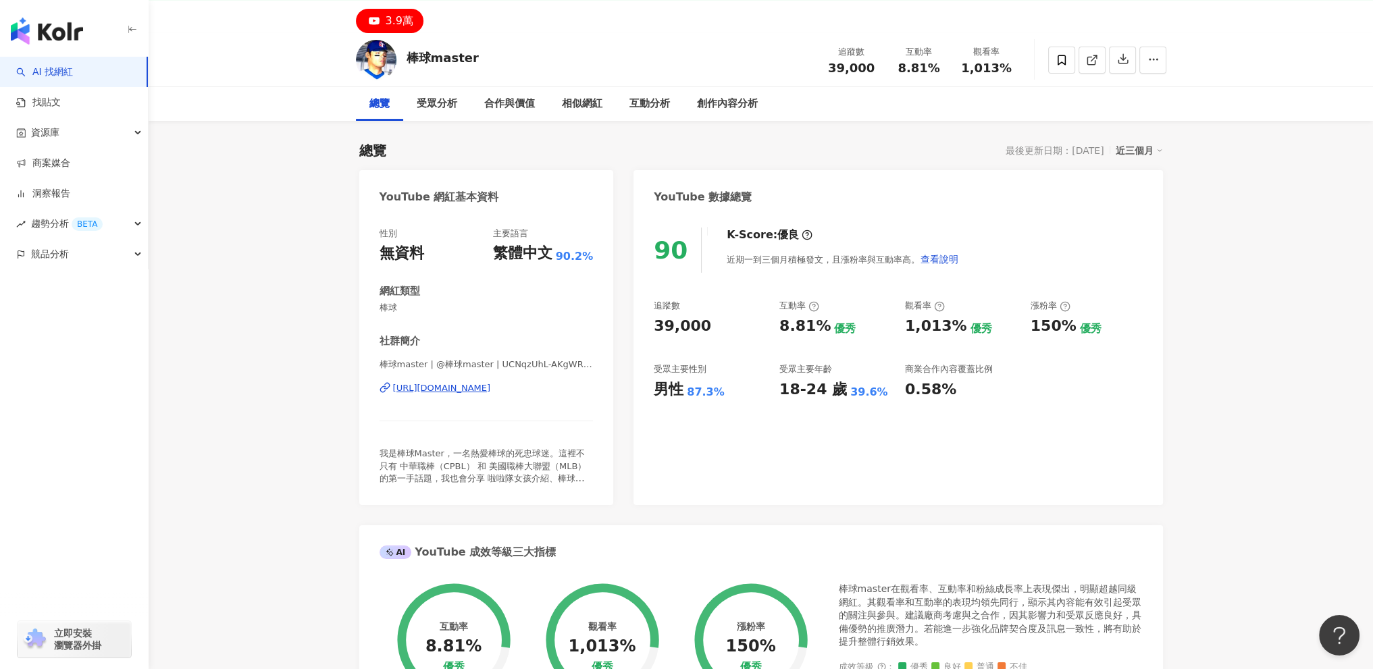
click at [1126, 153] on div "近三個月" at bounding box center [1139, 151] width 47 height 18
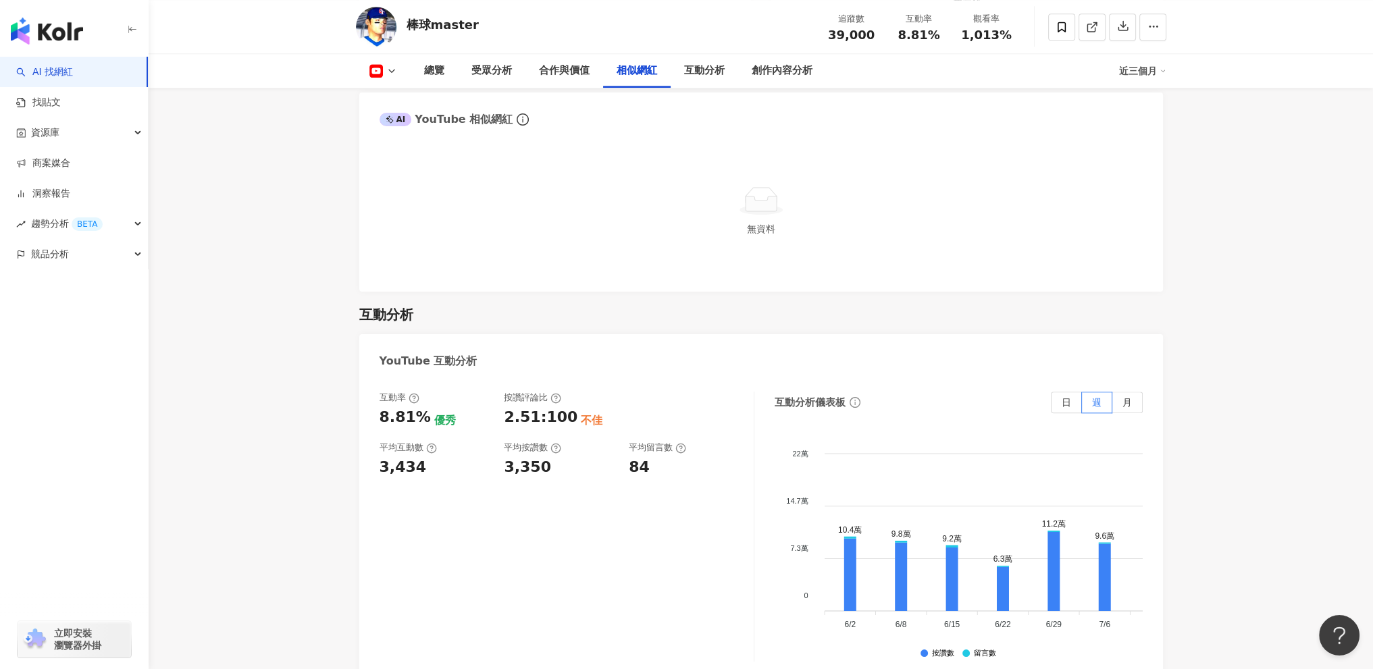
scroll to position [1554, 0]
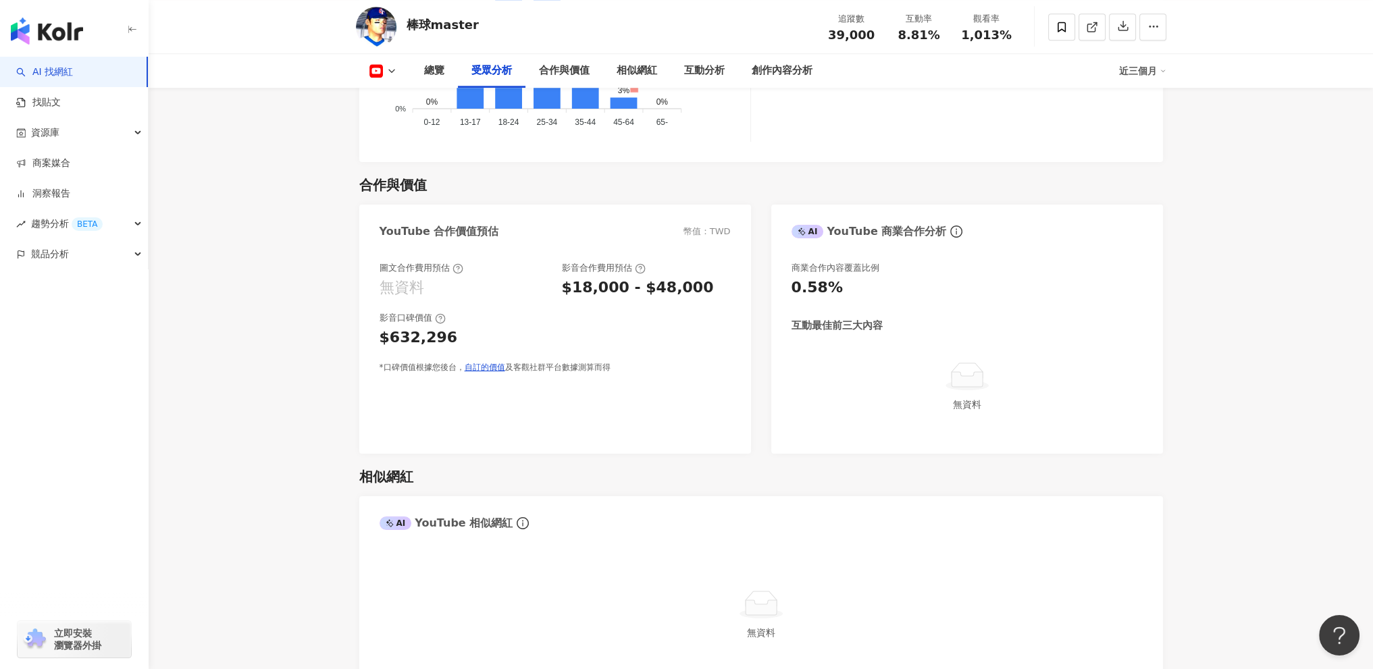
click at [636, 270] on icon at bounding box center [640, 268] width 11 height 11
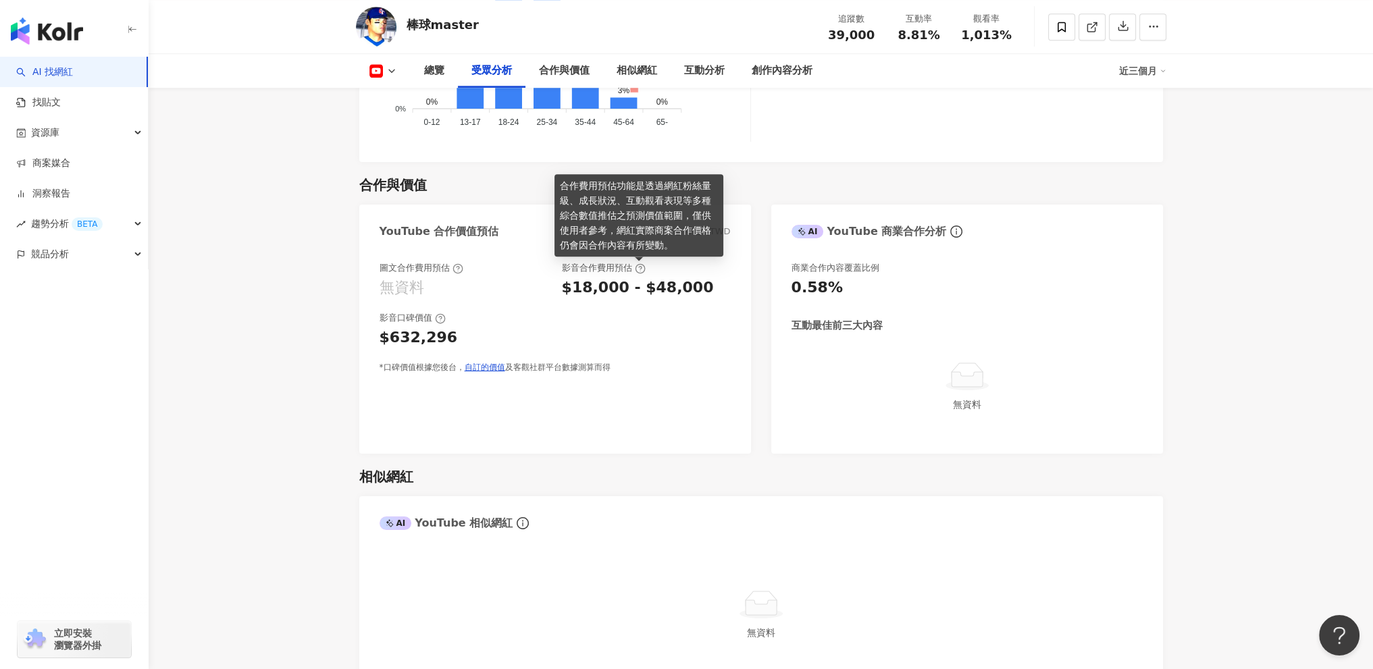
click at [637, 273] on icon at bounding box center [640, 268] width 11 height 11
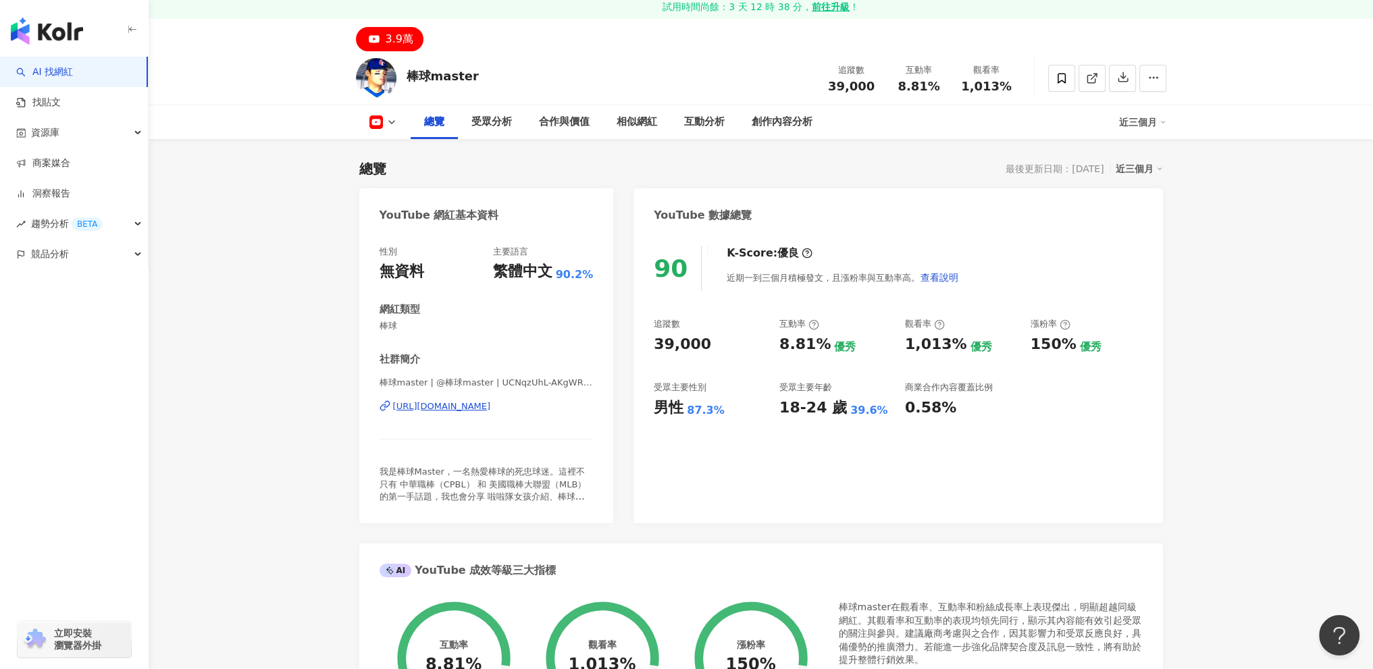
scroll to position [0, 0]
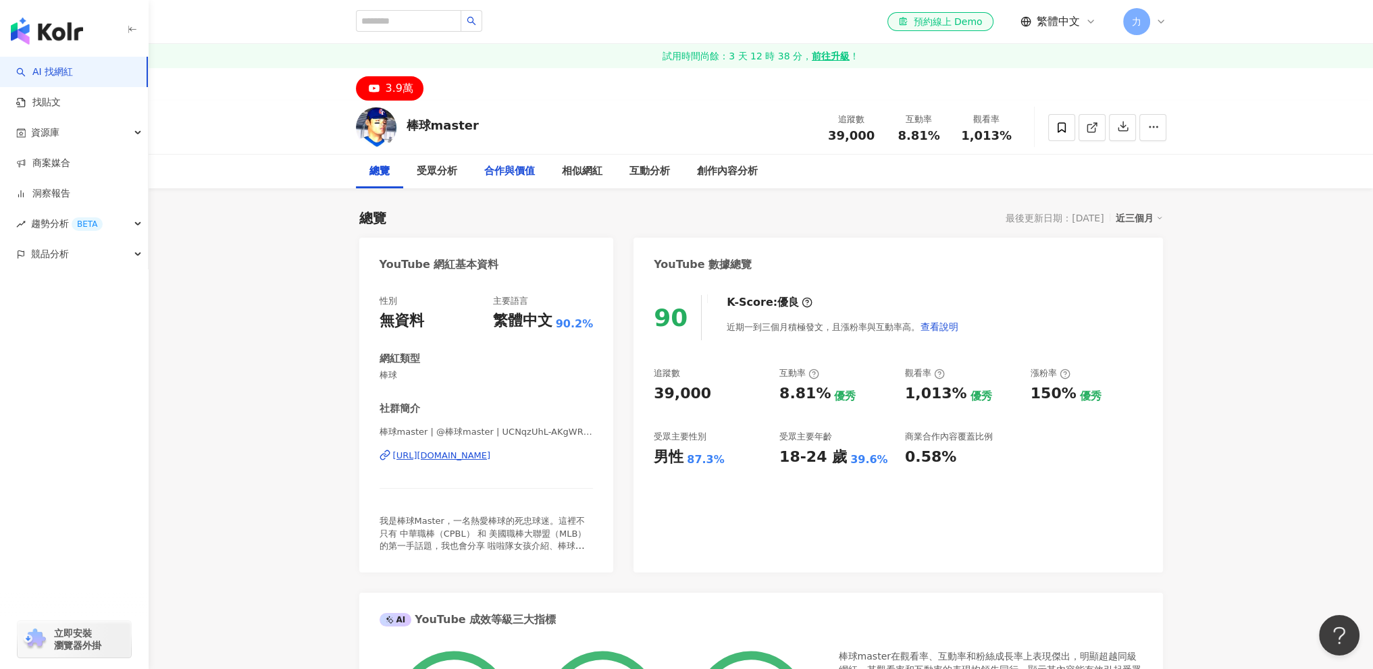
click at [526, 170] on div "合作與價值" at bounding box center [509, 171] width 51 height 16
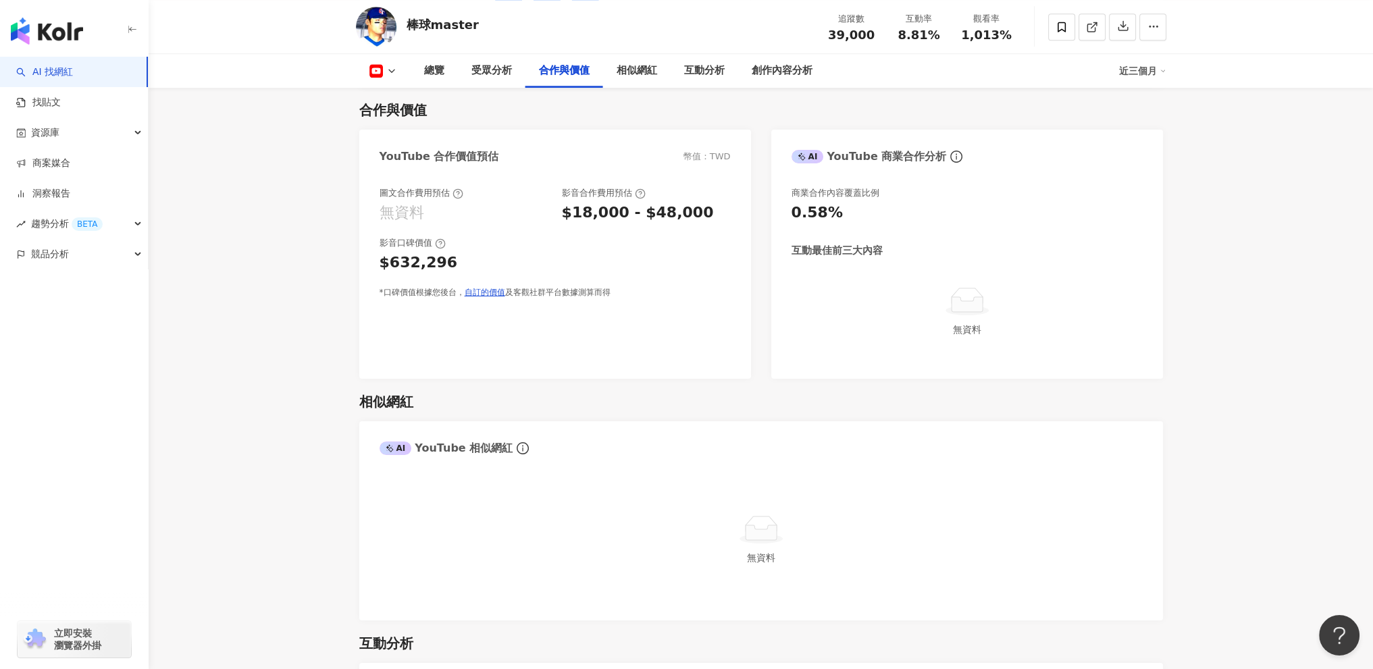
click at [434, 257] on div "$632,296" at bounding box center [419, 263] width 78 height 21
click at [706, 158] on div "幣值：TWD" at bounding box center [707, 157] width 47 height 12
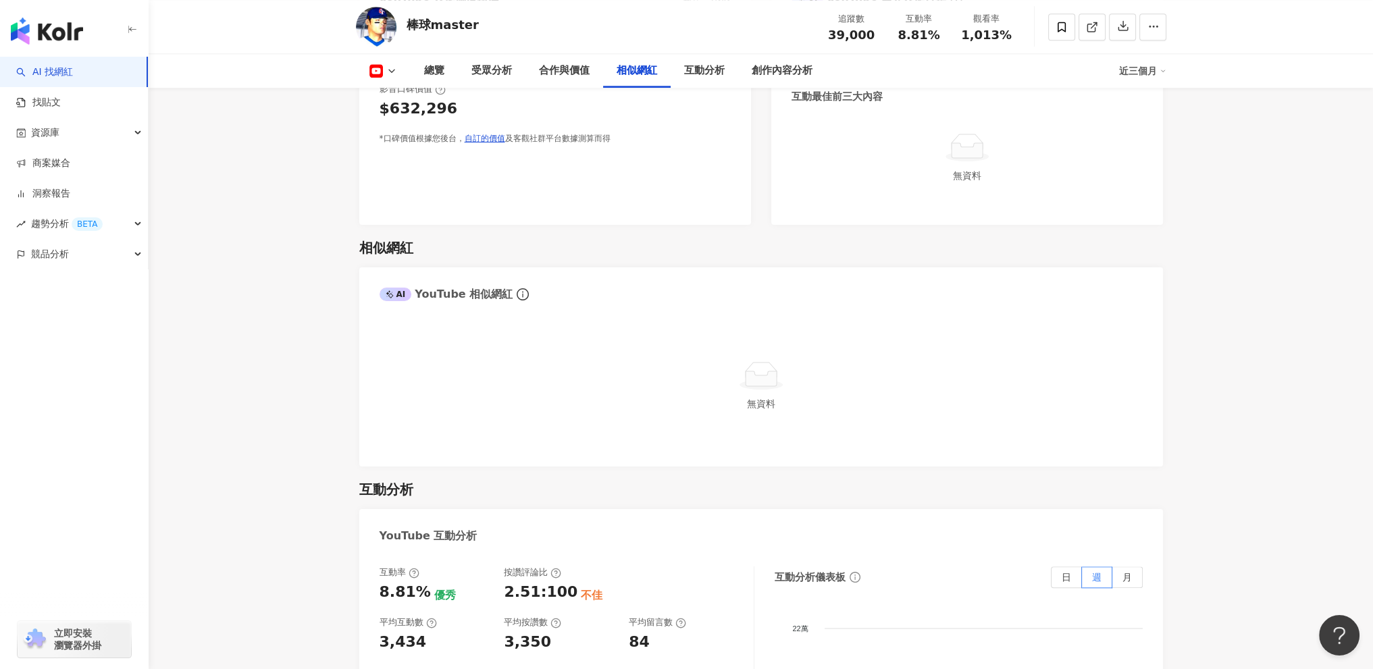
scroll to position [1967, 0]
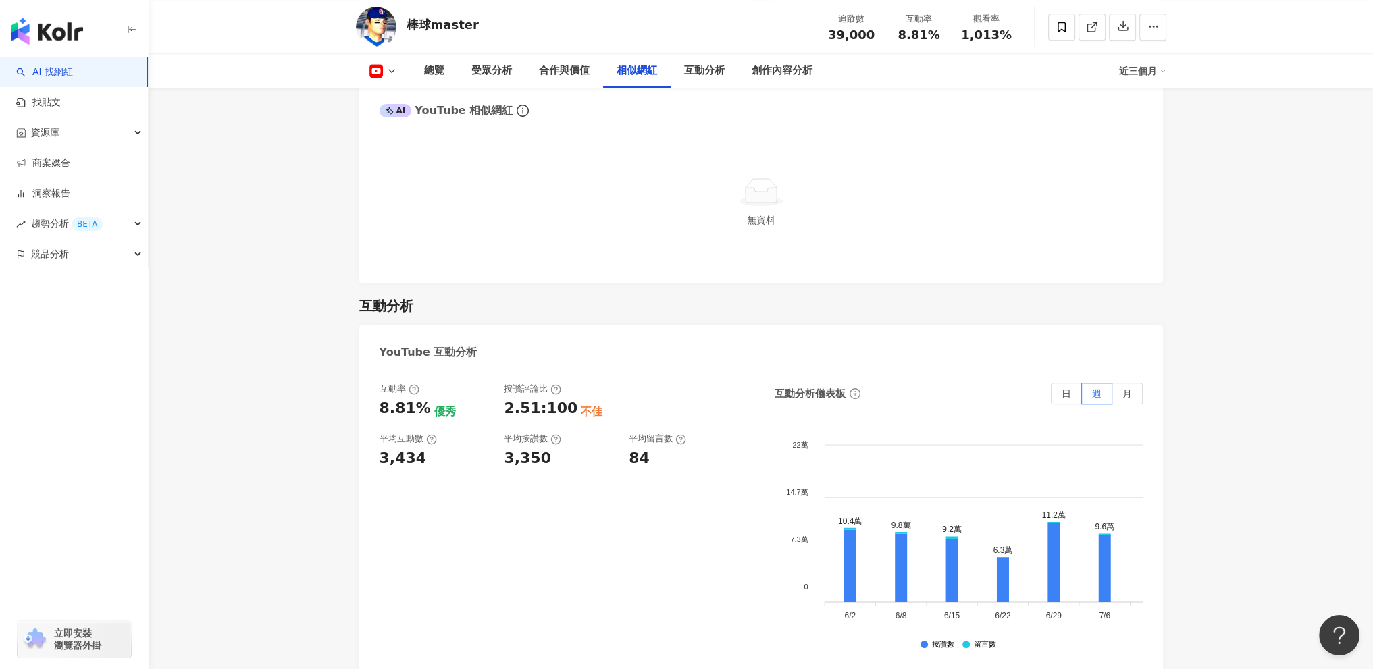
click at [526, 412] on div "2.51:100" at bounding box center [541, 409] width 74 height 21
drag, startPoint x: 511, startPoint y: 414, endPoint x: 574, endPoint y: 415, distance: 63.5
click at [574, 415] on div "2.51:100 不佳" at bounding box center [559, 409] width 111 height 21
click at [581, 417] on div "不佳" at bounding box center [592, 412] width 22 height 15
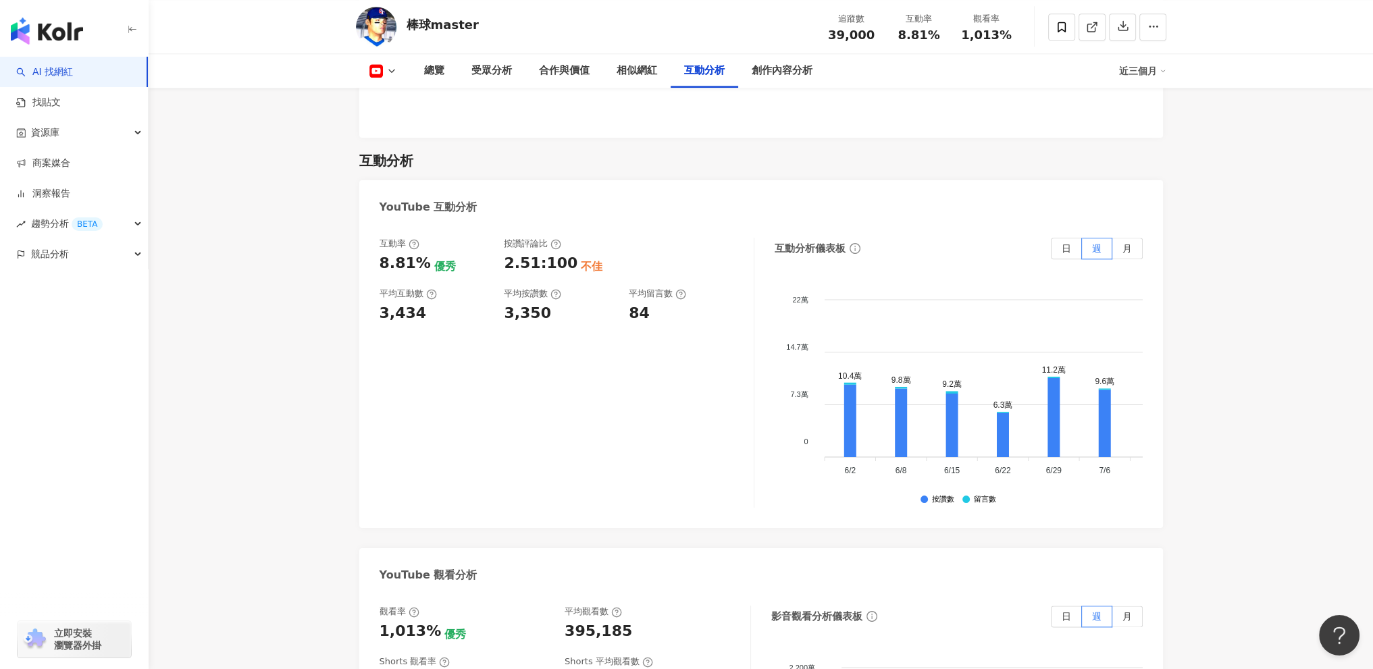
scroll to position [2304, 0]
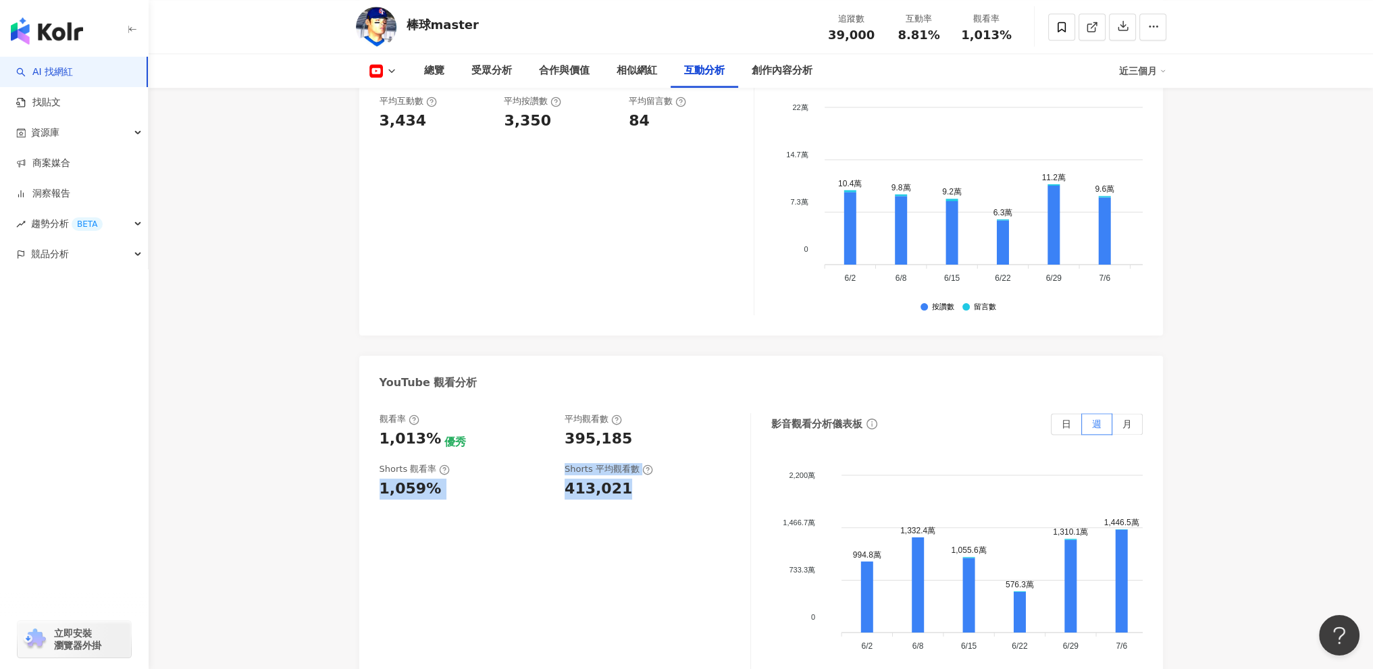
drag, startPoint x: 557, startPoint y: 470, endPoint x: 662, endPoint y: 499, distance: 109.1
click at [662, 499] on div "Shorts 觀看率 1,059% Shorts 平均觀看數 413,021" at bounding box center [558, 481] width 357 height 36
click at [657, 500] on div "413,021" at bounding box center [651, 489] width 172 height 21
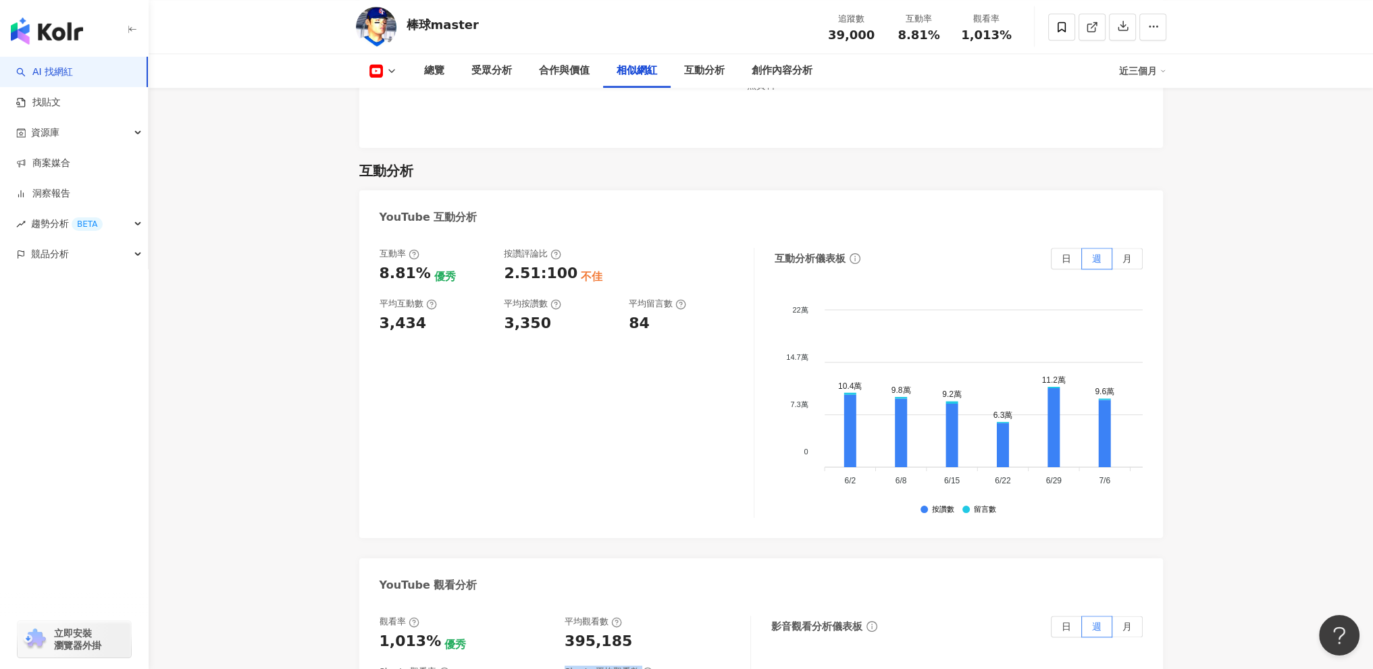
scroll to position [2372, 0]
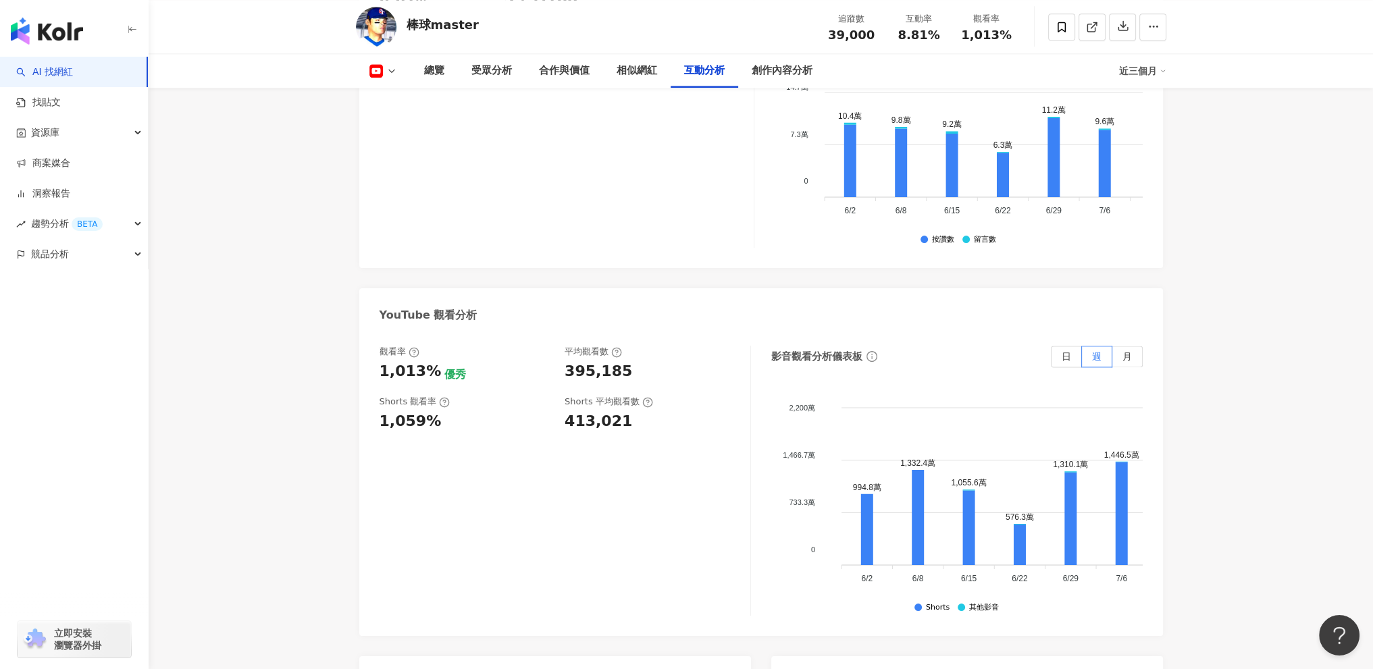
click at [730, 82] on div "互動分析" at bounding box center [705, 71] width 68 height 34
click at [797, 75] on div "創作內容分析" at bounding box center [782, 71] width 61 height 16
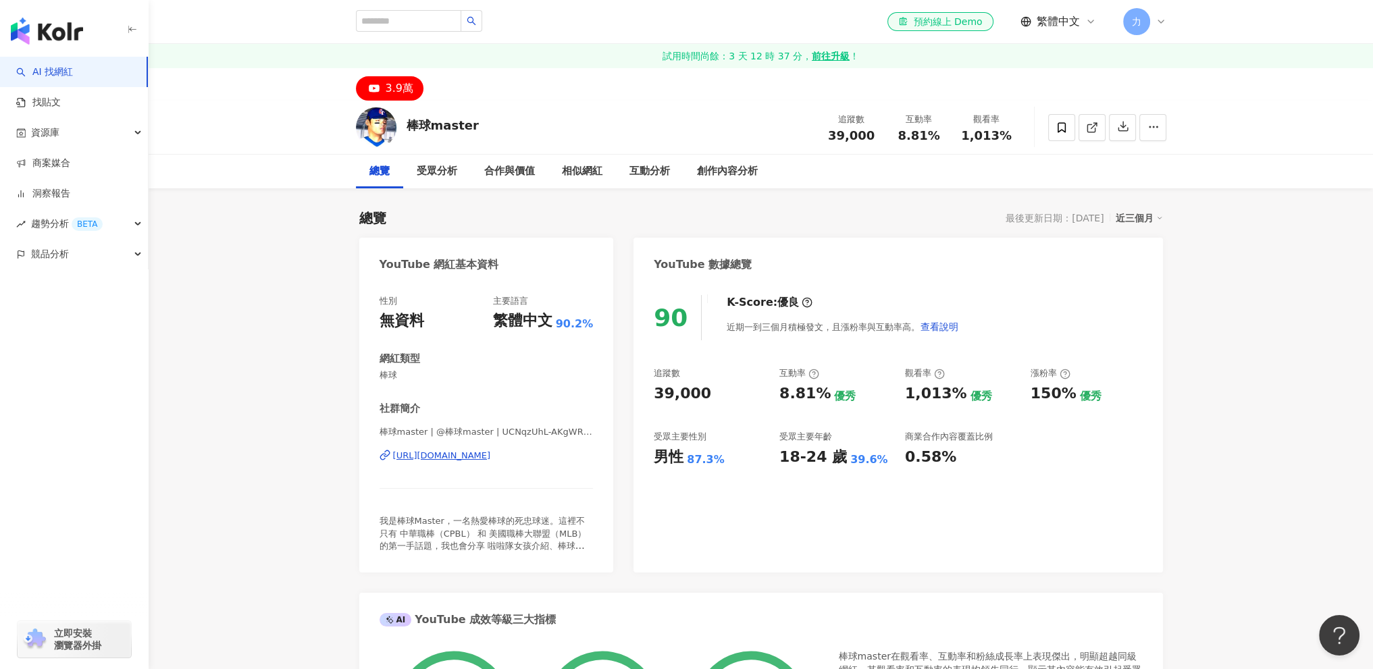
click at [926, 125] on div "互動率" at bounding box center [919, 120] width 51 height 14
click at [635, 180] on div "互動分析" at bounding box center [650, 172] width 68 height 34
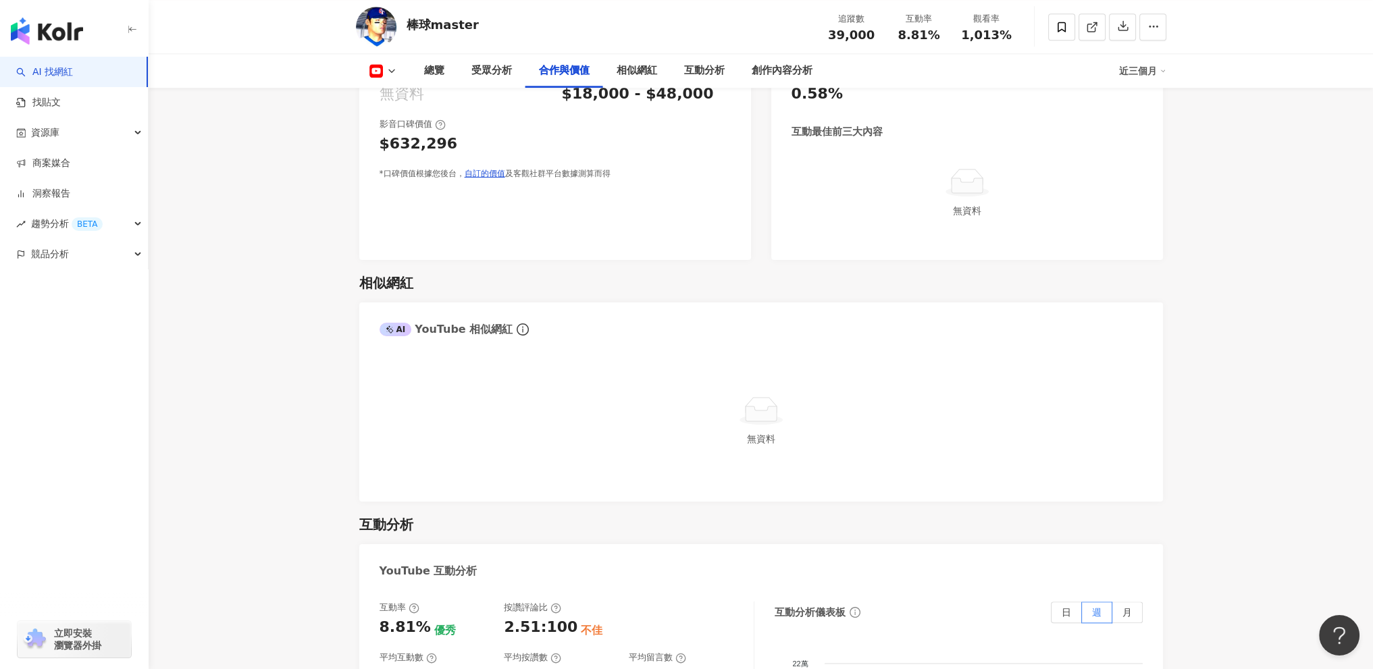
scroll to position [1621, 0]
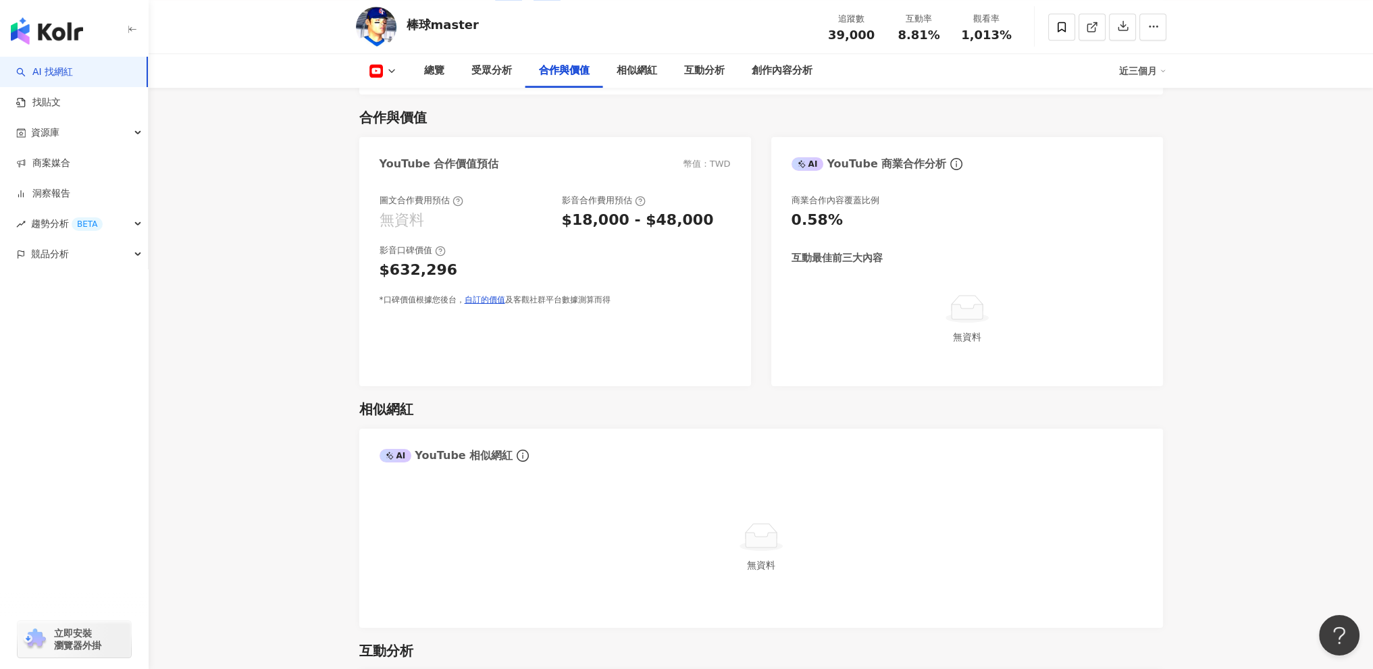
click at [673, 224] on div "$18,000 - $48,000" at bounding box center [638, 220] width 152 height 21
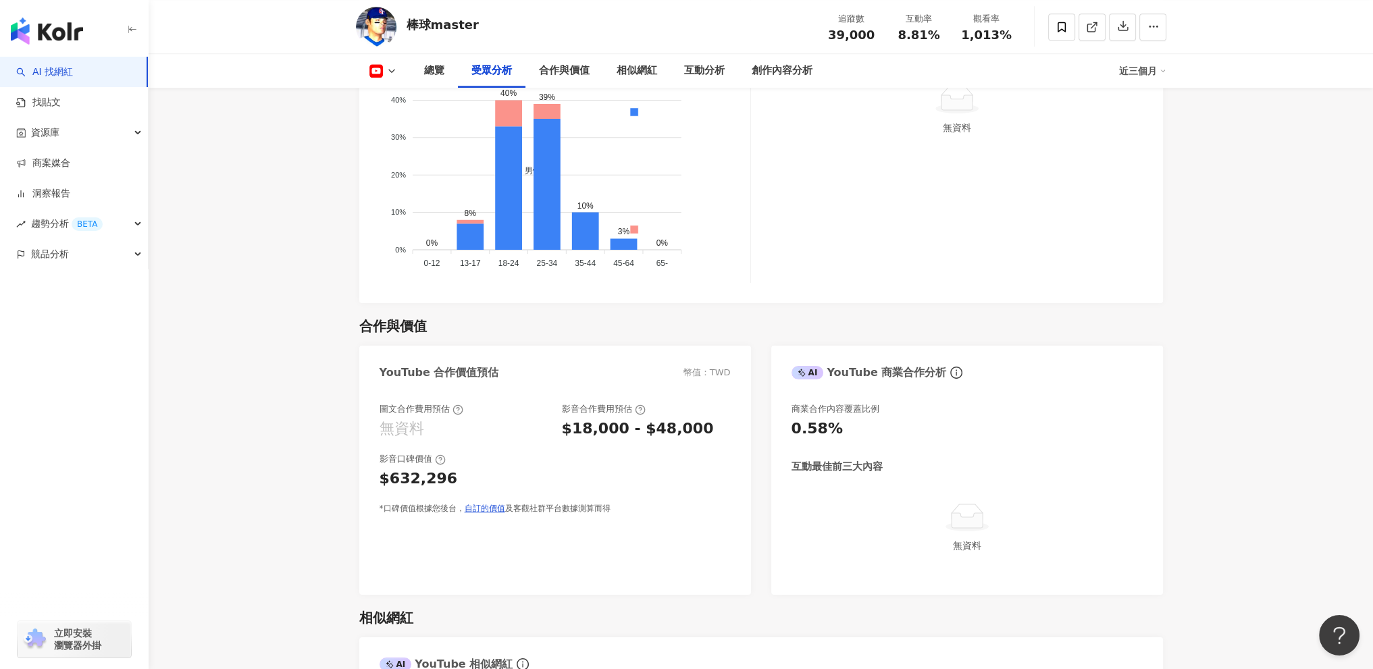
scroll to position [1419, 0]
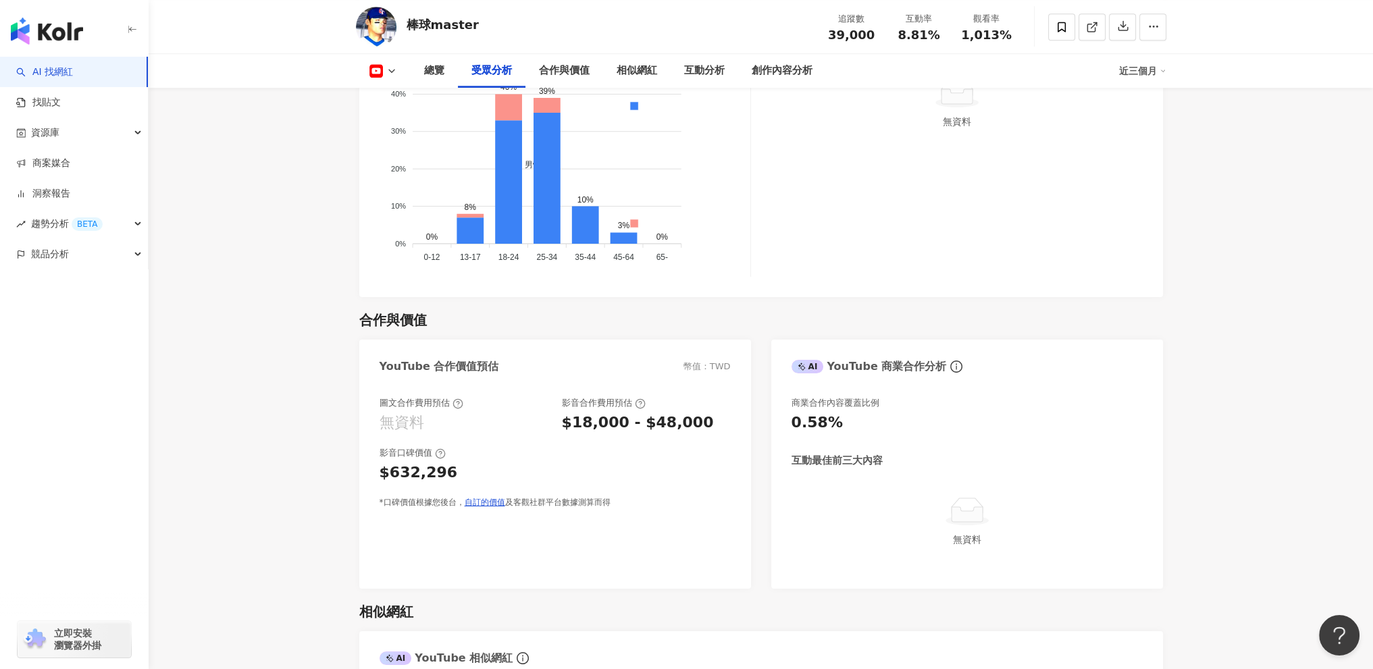
click at [449, 367] on div "YouTube 合作價值預估" at bounding box center [440, 366] width 120 height 15
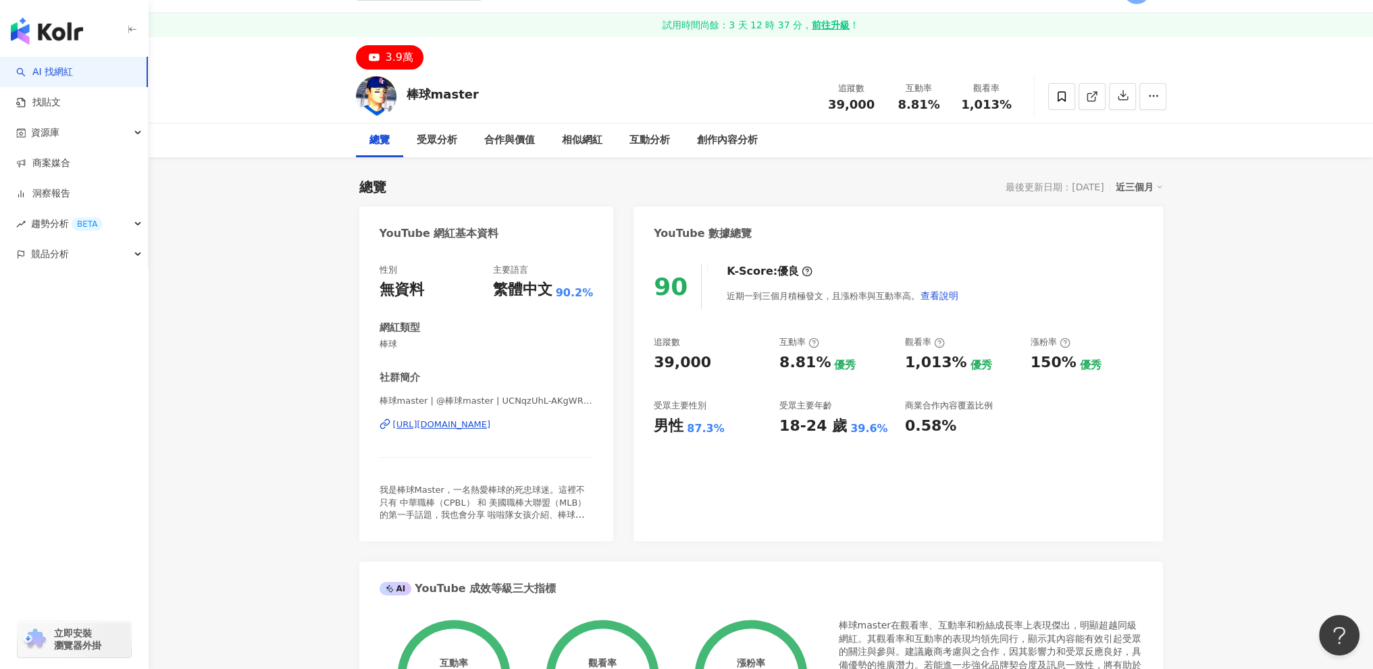
scroll to position [0, 0]
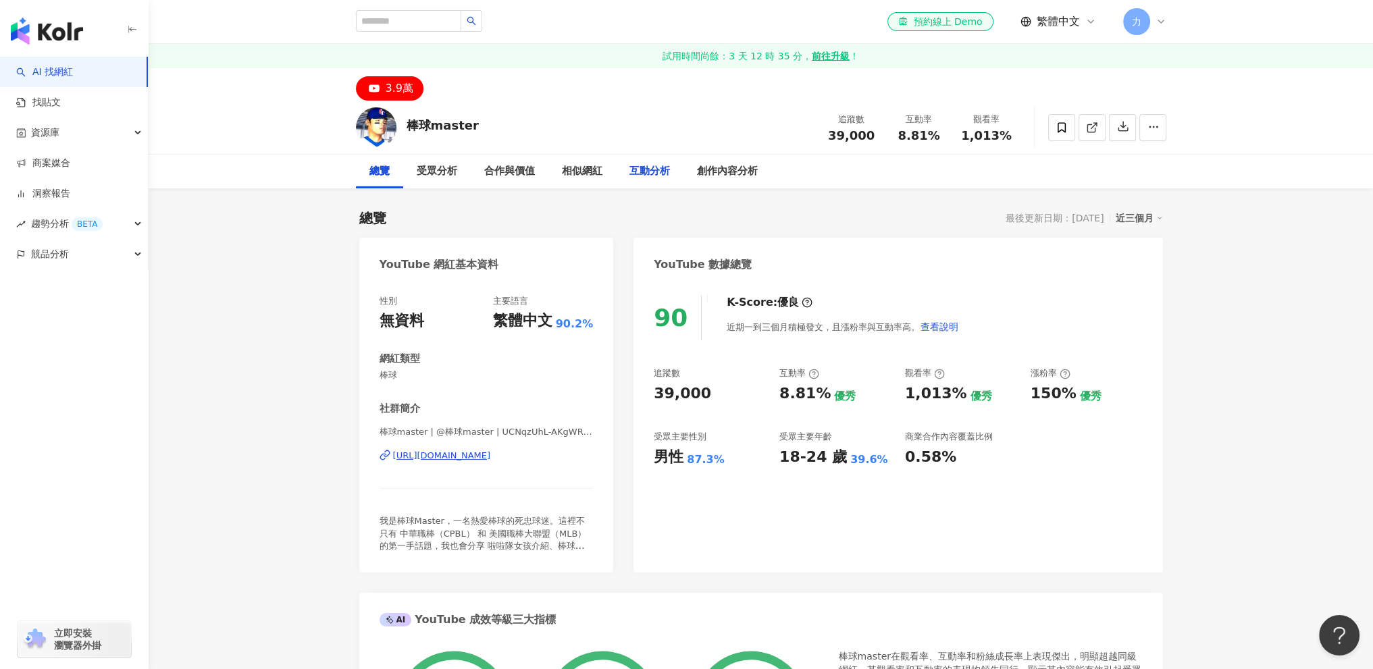
click at [652, 168] on div "互動分析" at bounding box center [650, 171] width 41 height 16
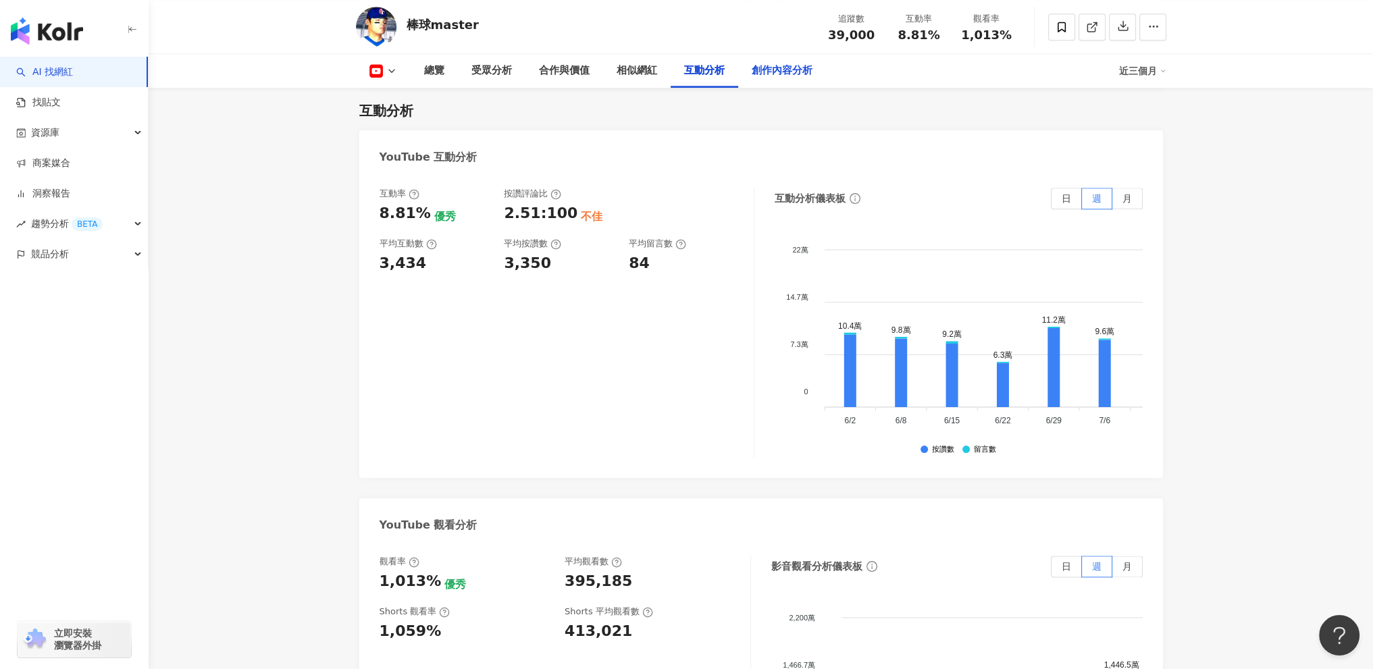
click at [757, 69] on div "創作內容分析" at bounding box center [782, 71] width 61 height 16
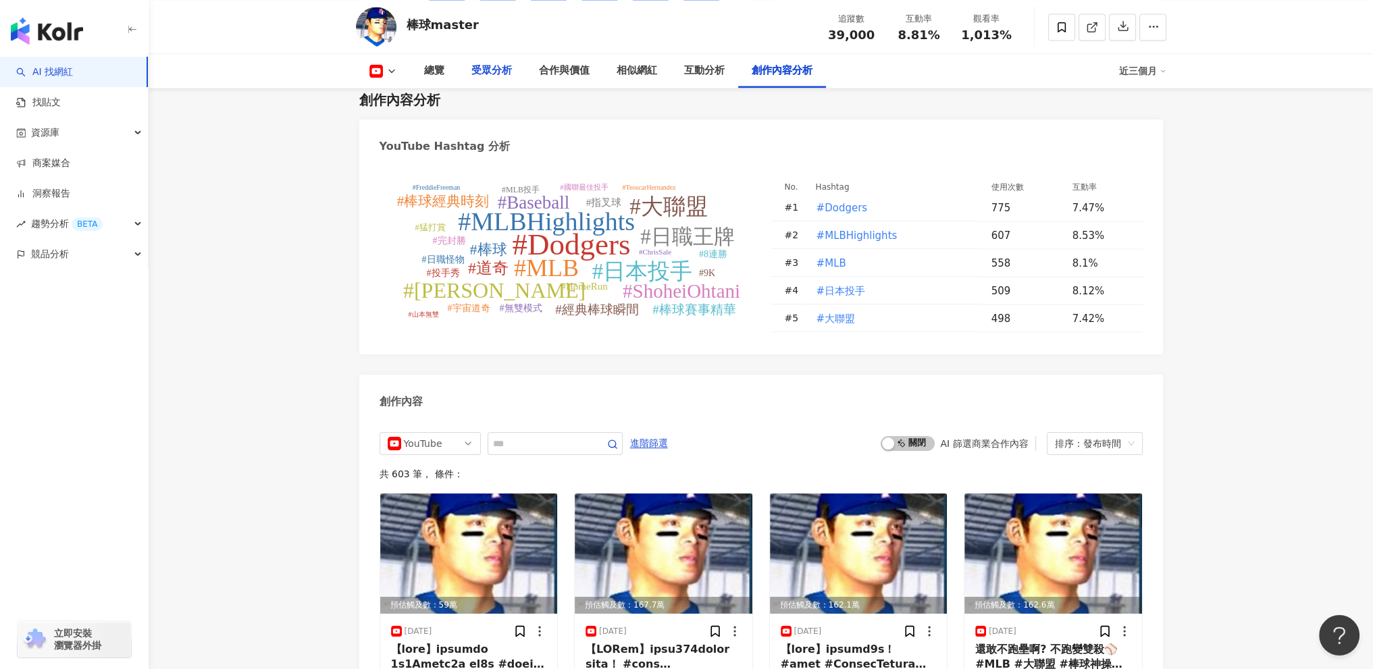
click at [494, 78] on div "受眾分析" at bounding box center [492, 71] width 41 height 16
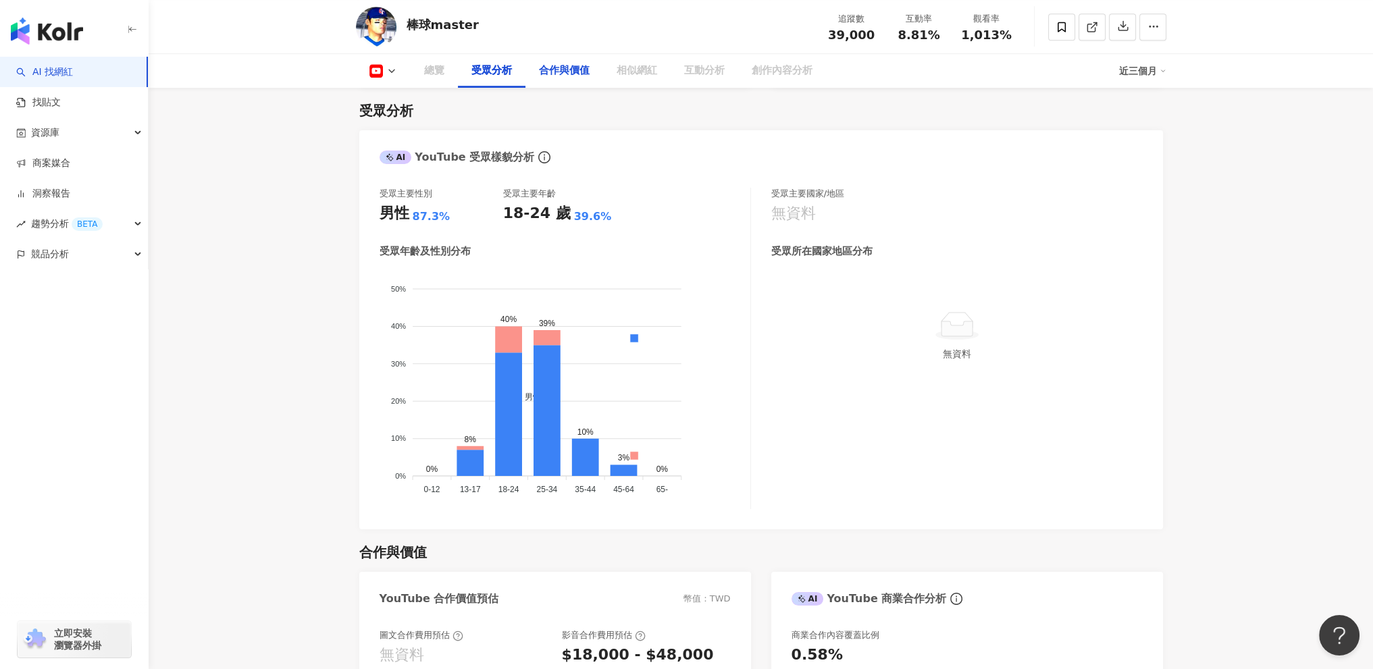
click at [551, 78] on div "合作與價值" at bounding box center [564, 71] width 51 height 16
click at [561, 80] on div "合作與價值" at bounding box center [565, 71] width 78 height 34
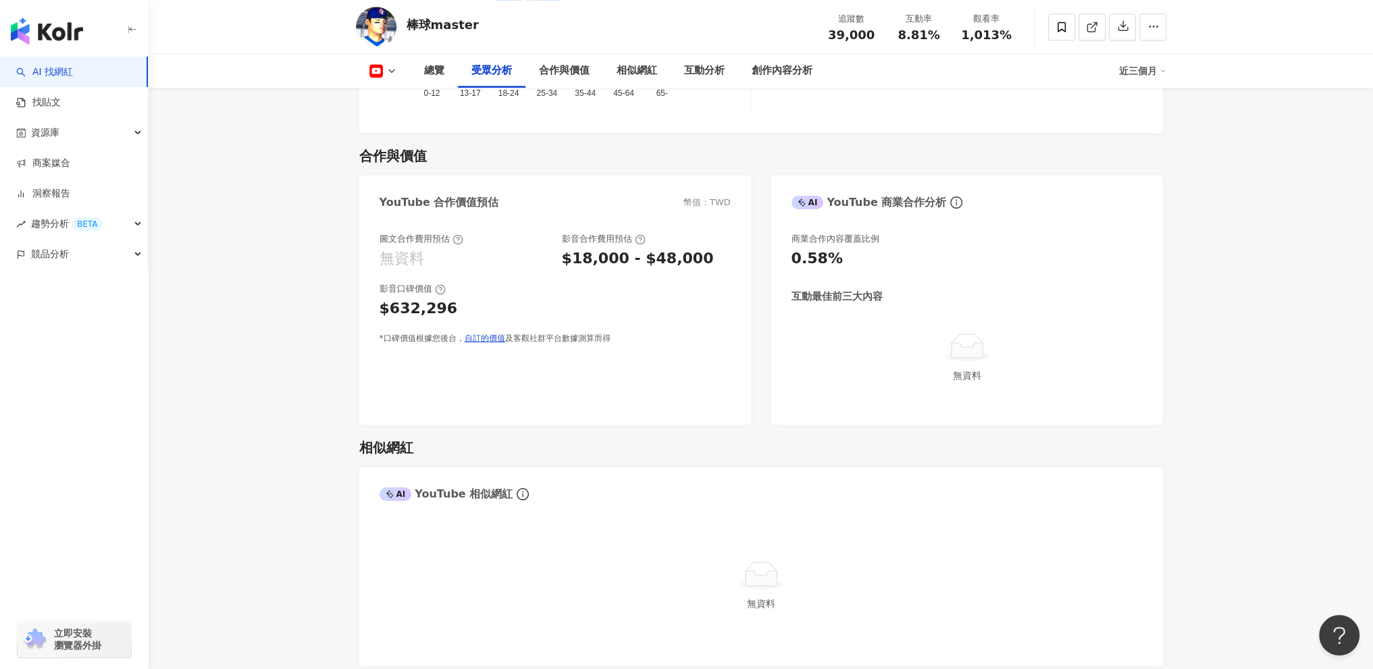
scroll to position [1561, 0]
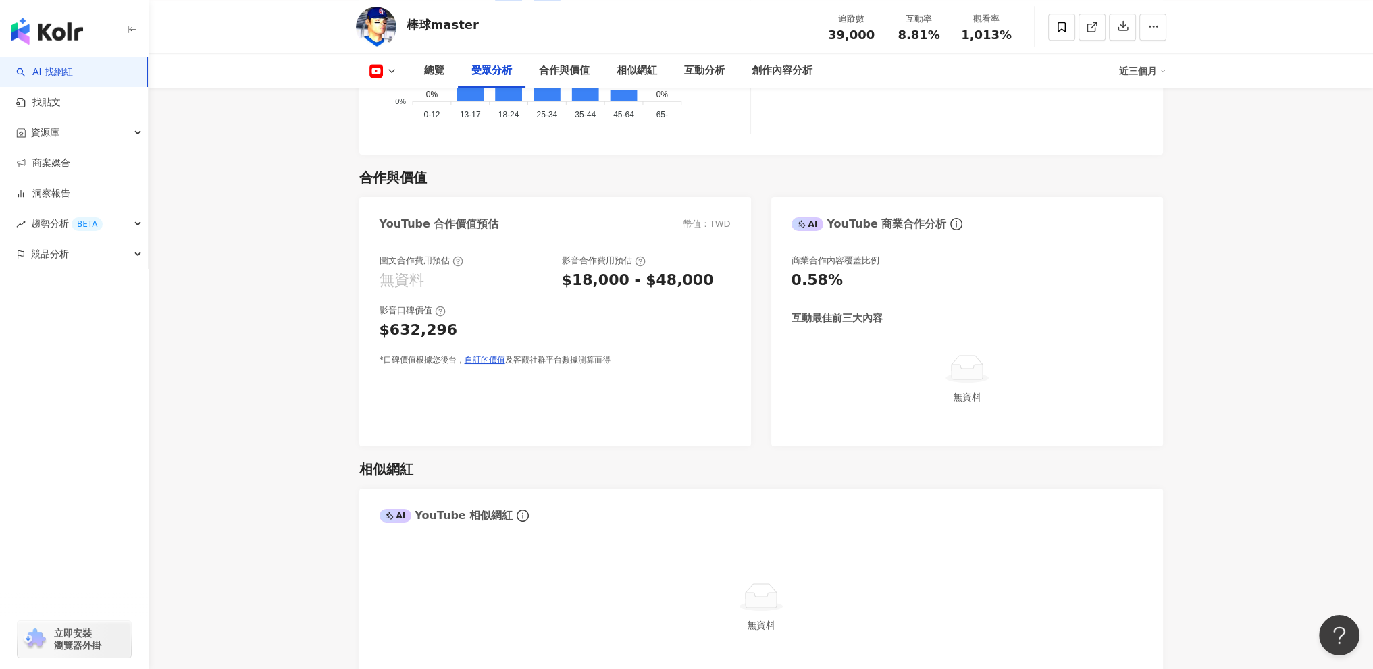
click at [441, 217] on div "YouTube 合作價值預估" at bounding box center [440, 224] width 120 height 15
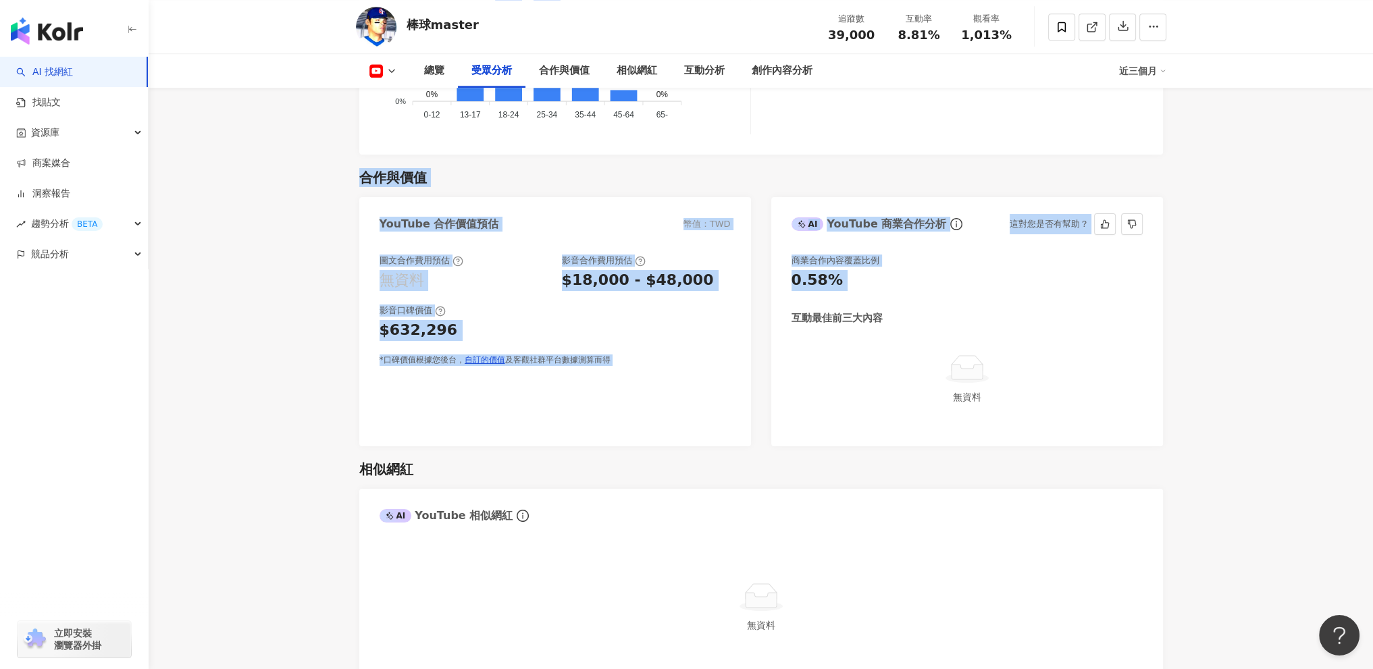
drag, startPoint x: 363, startPoint y: 176, endPoint x: 724, endPoint y: 324, distance: 389.9
click at [781, 310] on div "合作與價值 YouTube 合作價值預估 幣值：TWD 圖文合作費用預估 無資料 影音合作費用預估 $18,000 - $48,000 影音口碑價值 $632…" at bounding box center [761, 301] width 804 height 292
click at [723, 324] on div "$632,296" at bounding box center [555, 330] width 351 height 21
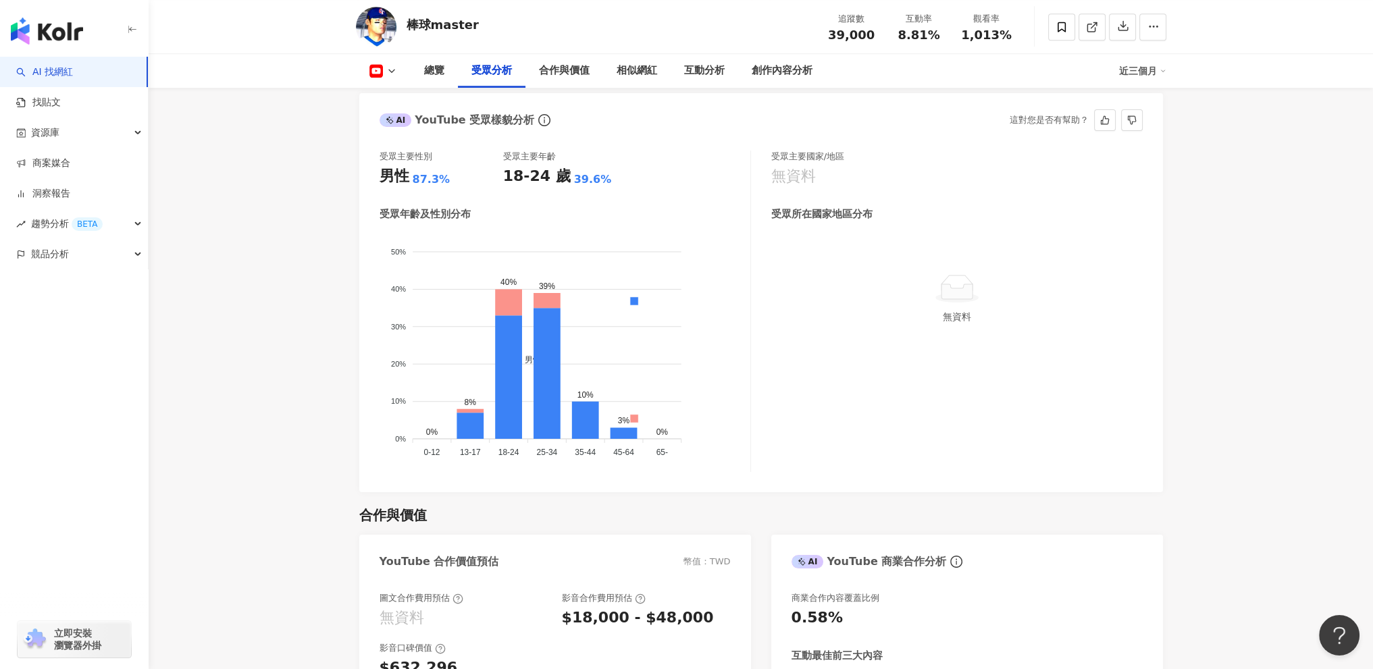
scroll to position [1426, 0]
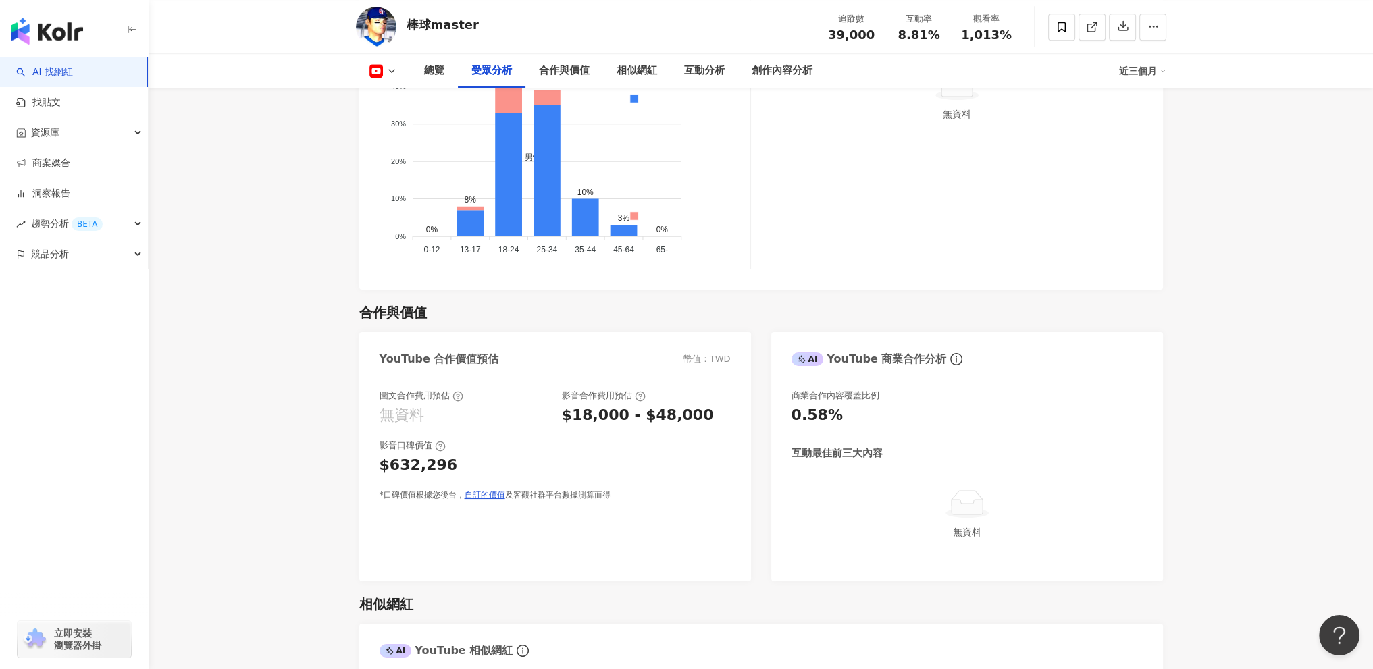
click at [1137, 74] on div "近三個月" at bounding box center [1142, 71] width 47 height 22
click at [1147, 129] on link "近六個月" at bounding box center [1149, 127] width 38 height 15
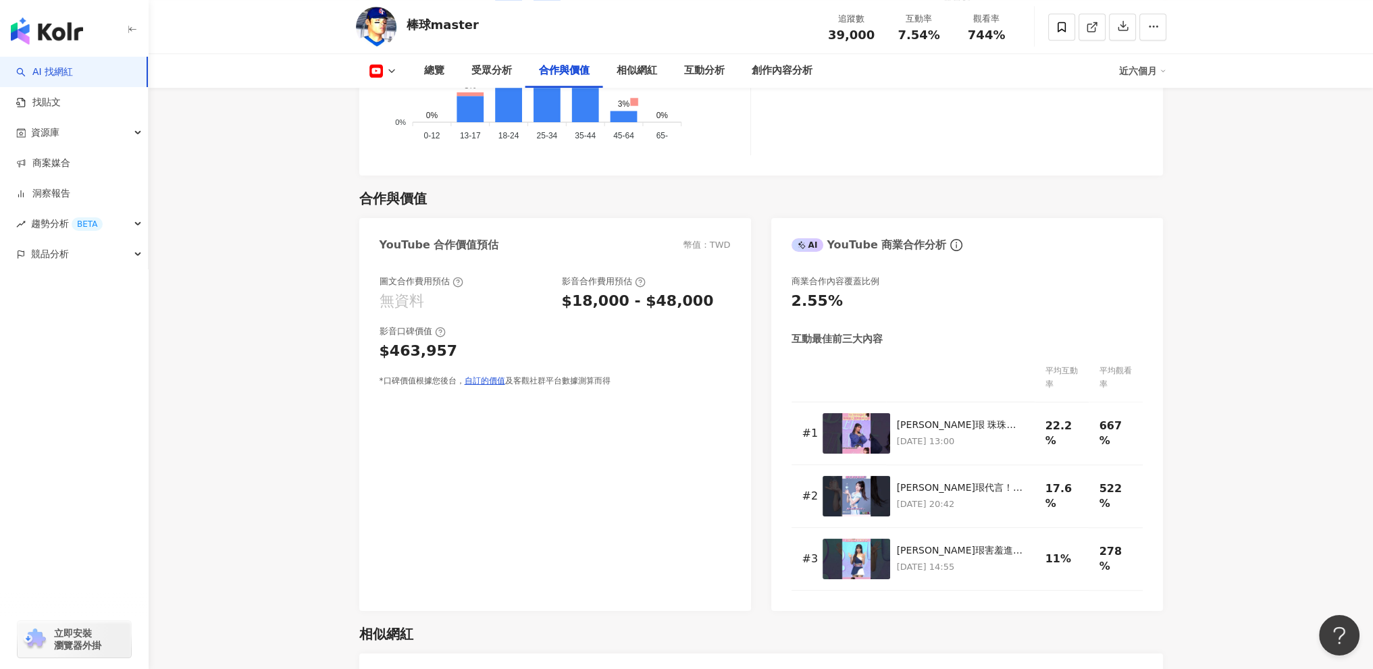
scroll to position [1494, 0]
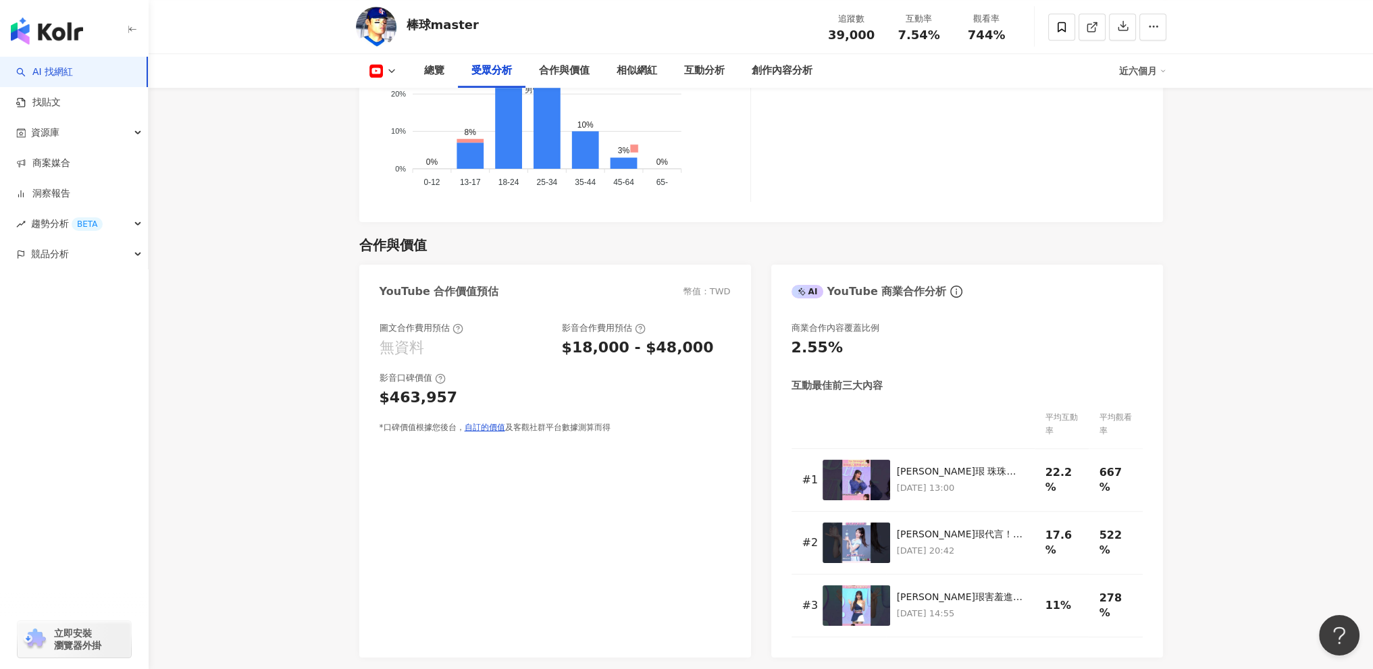
click at [1143, 74] on div "近六個月" at bounding box center [1142, 71] width 47 height 22
click at [1143, 100] on link "近三個月" at bounding box center [1149, 100] width 38 height 15
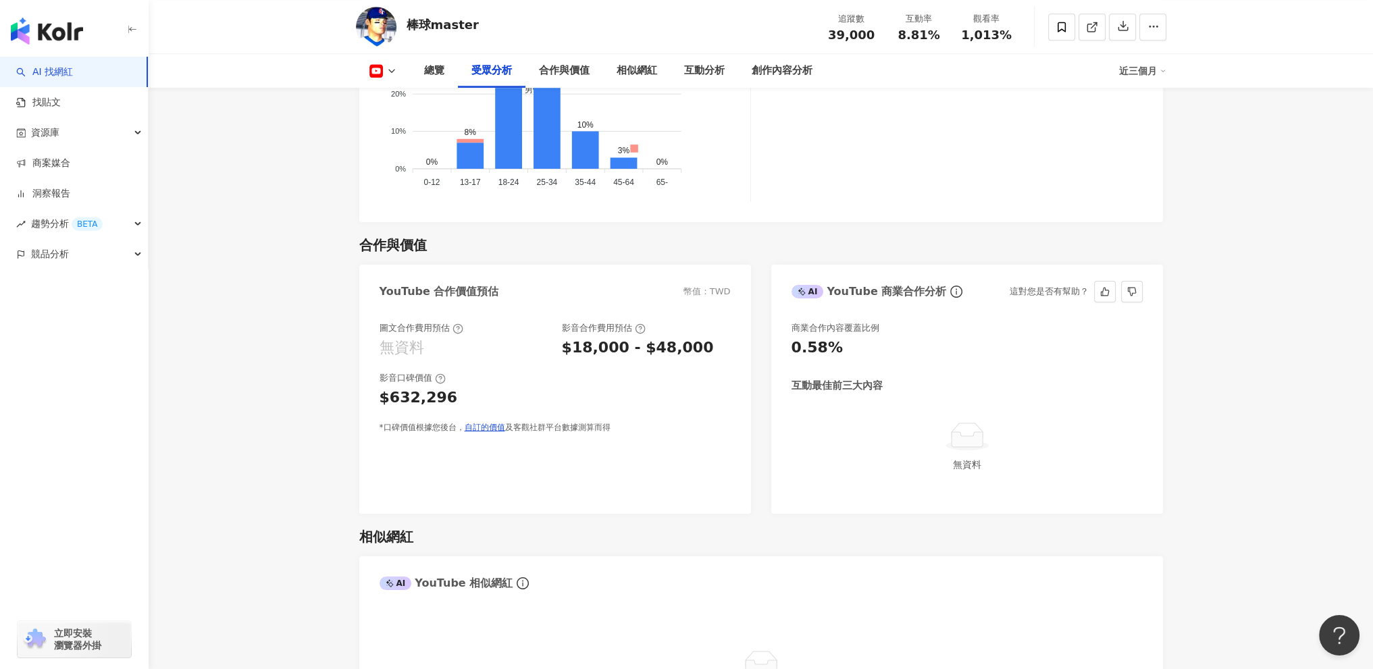
click at [827, 359] on div "0.58%" at bounding box center [817, 348] width 51 height 21
click at [970, 427] on icon at bounding box center [967, 437] width 43 height 30
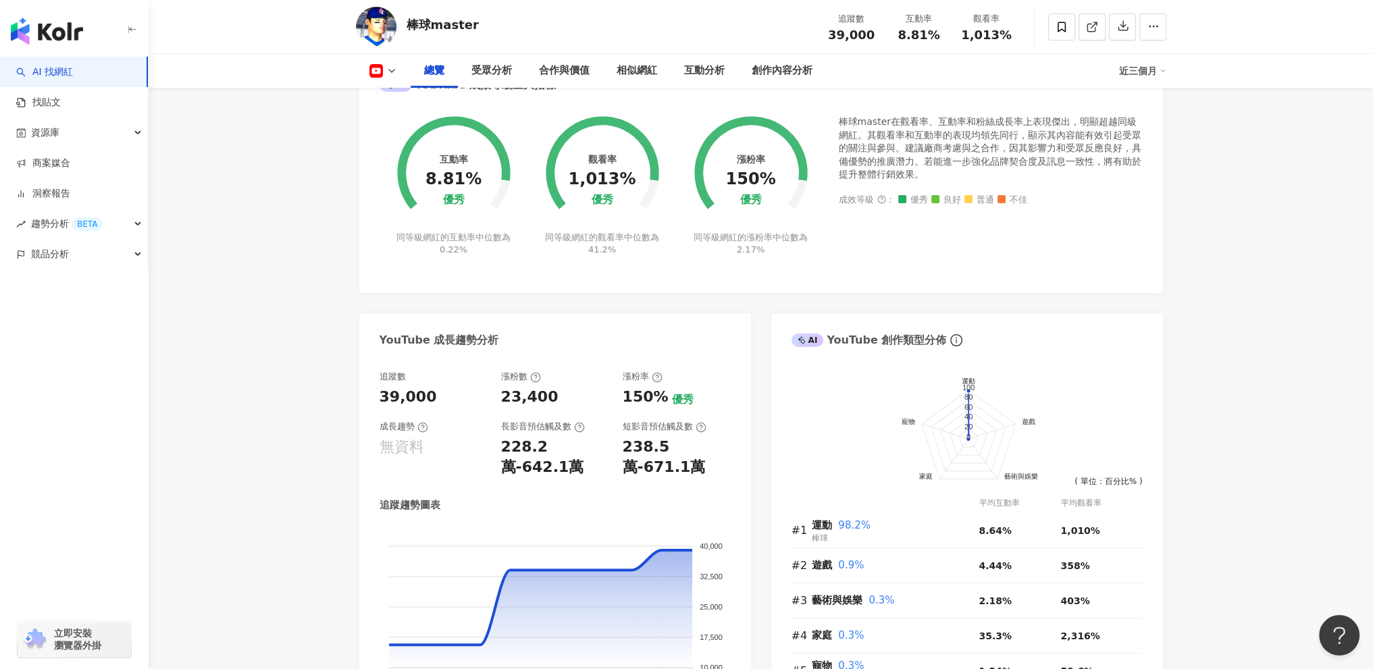
scroll to position [413, 0]
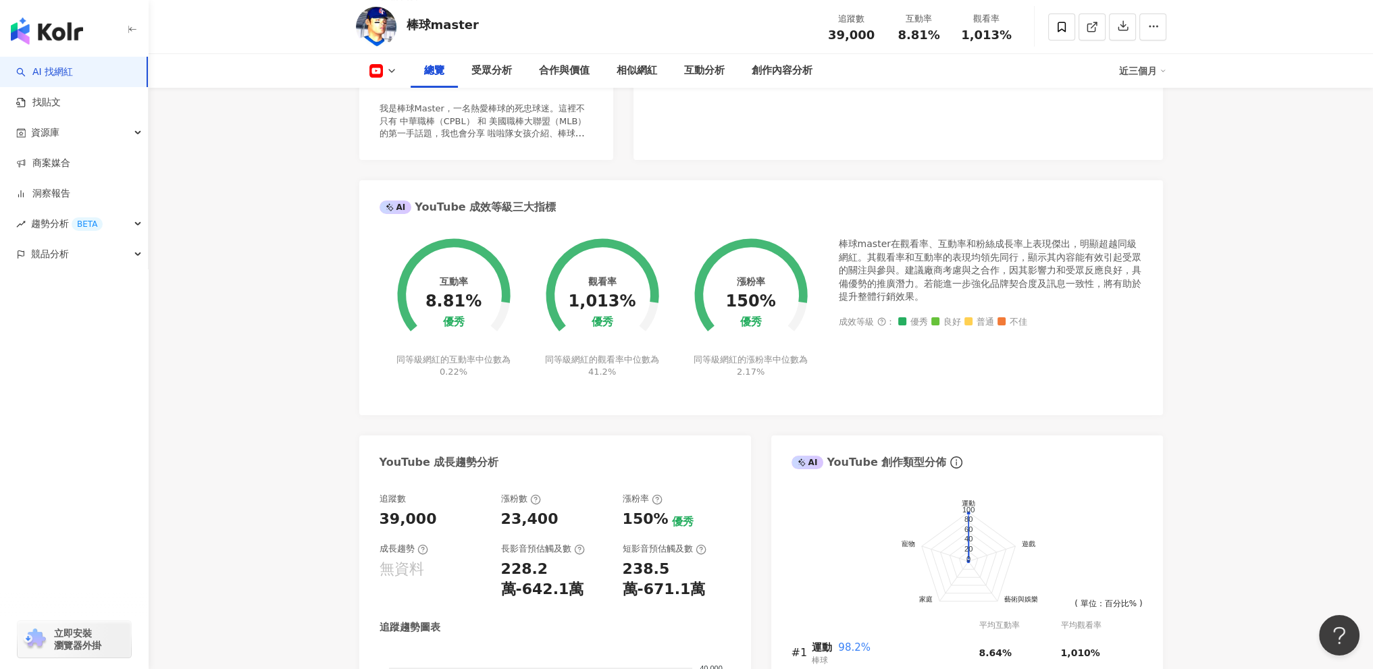
click at [719, 326] on circle at bounding box center [751, 295] width 96 height 96
click at [724, 324] on circle at bounding box center [751, 295] width 96 height 96
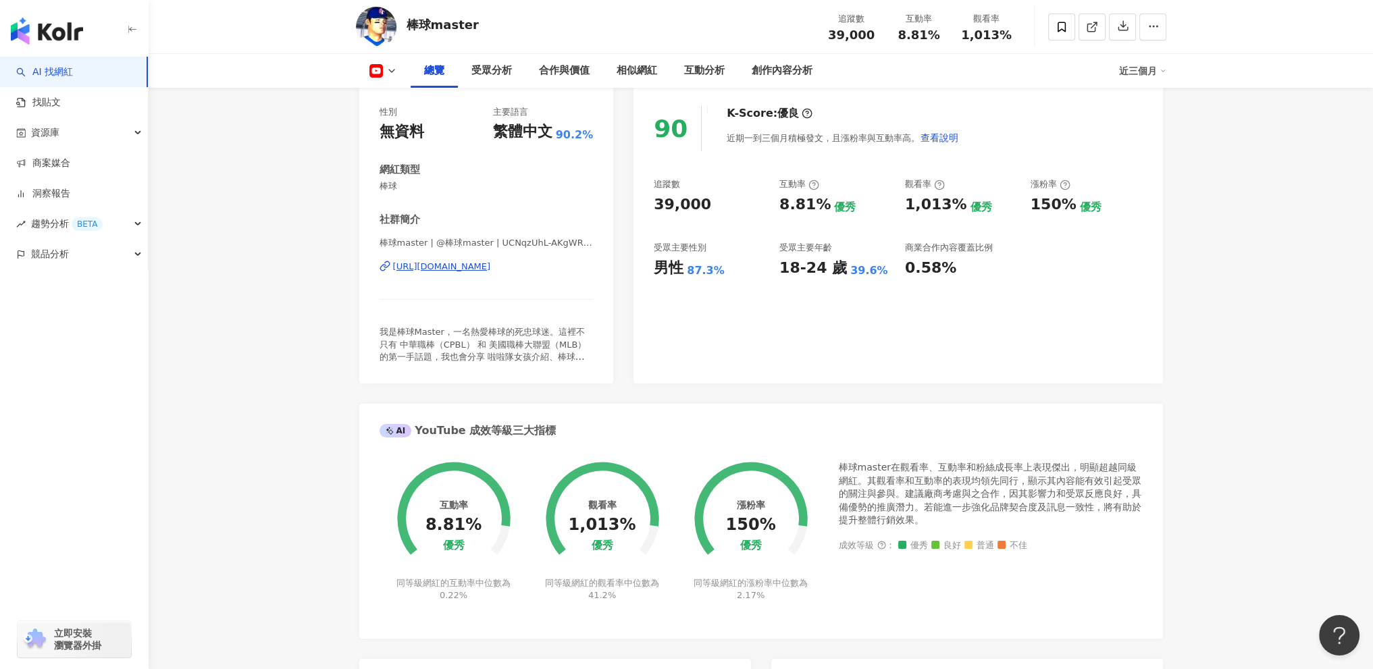
scroll to position [7, 0]
